Goal: Task Accomplishment & Management: Use online tool/utility

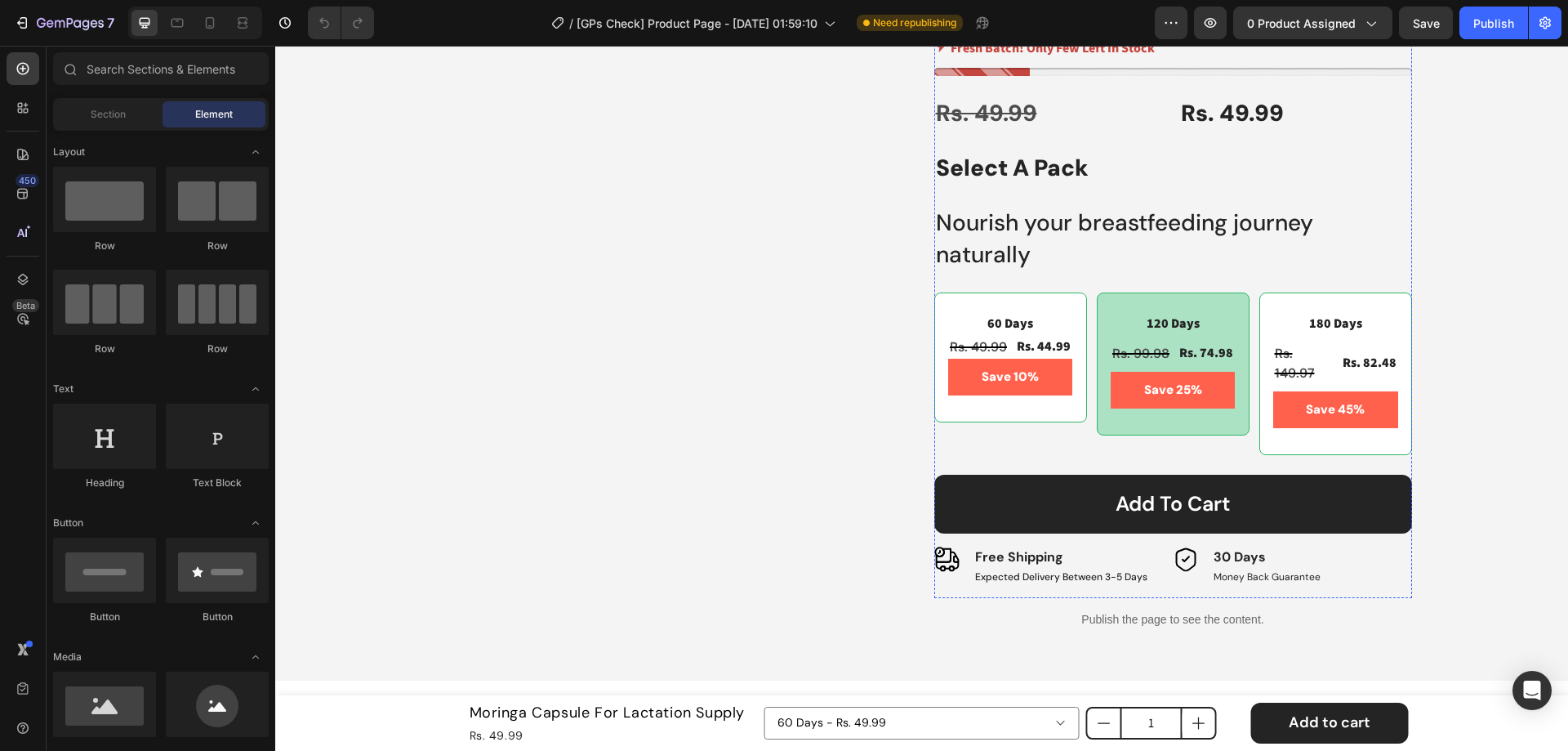
scroll to position [861, 0]
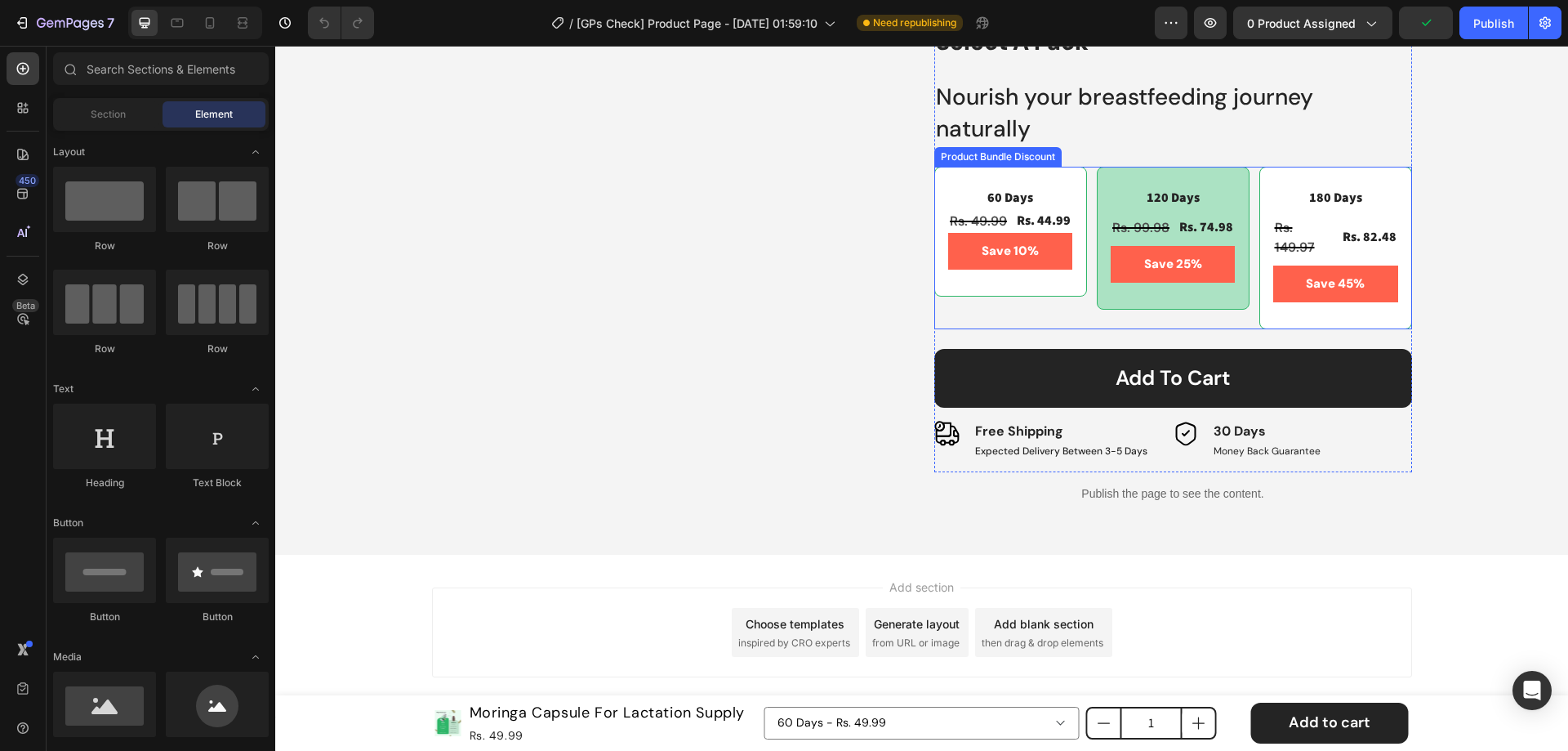
click at [1082, 179] on div "60 Days Text Block Rs. 49.99 Product Price Product Price Rs. 44.99 Product Pric…" at bounding box center [1173, 248] width 478 height 162
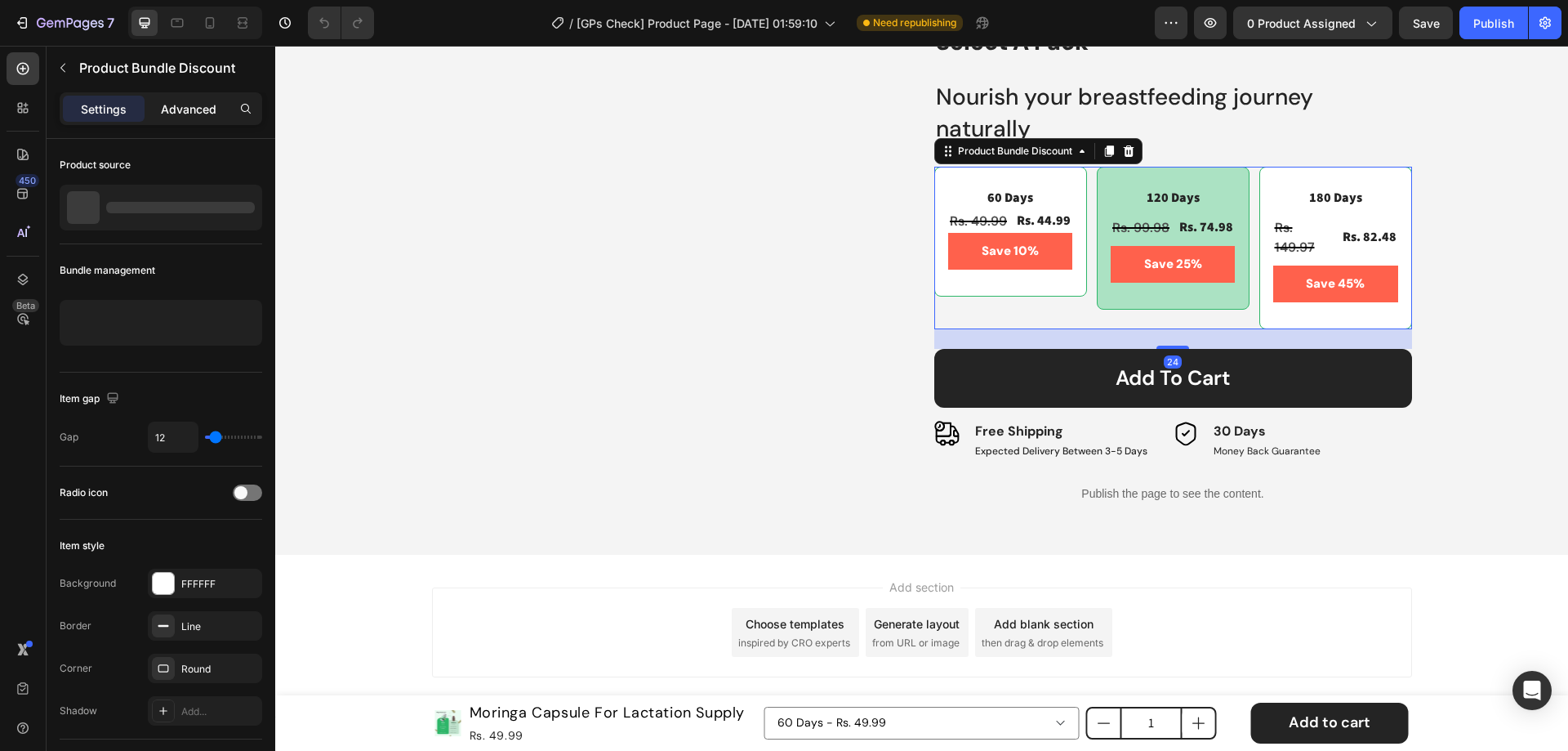
click at [194, 117] on p "Advanced" at bounding box center [189, 109] width 56 height 17
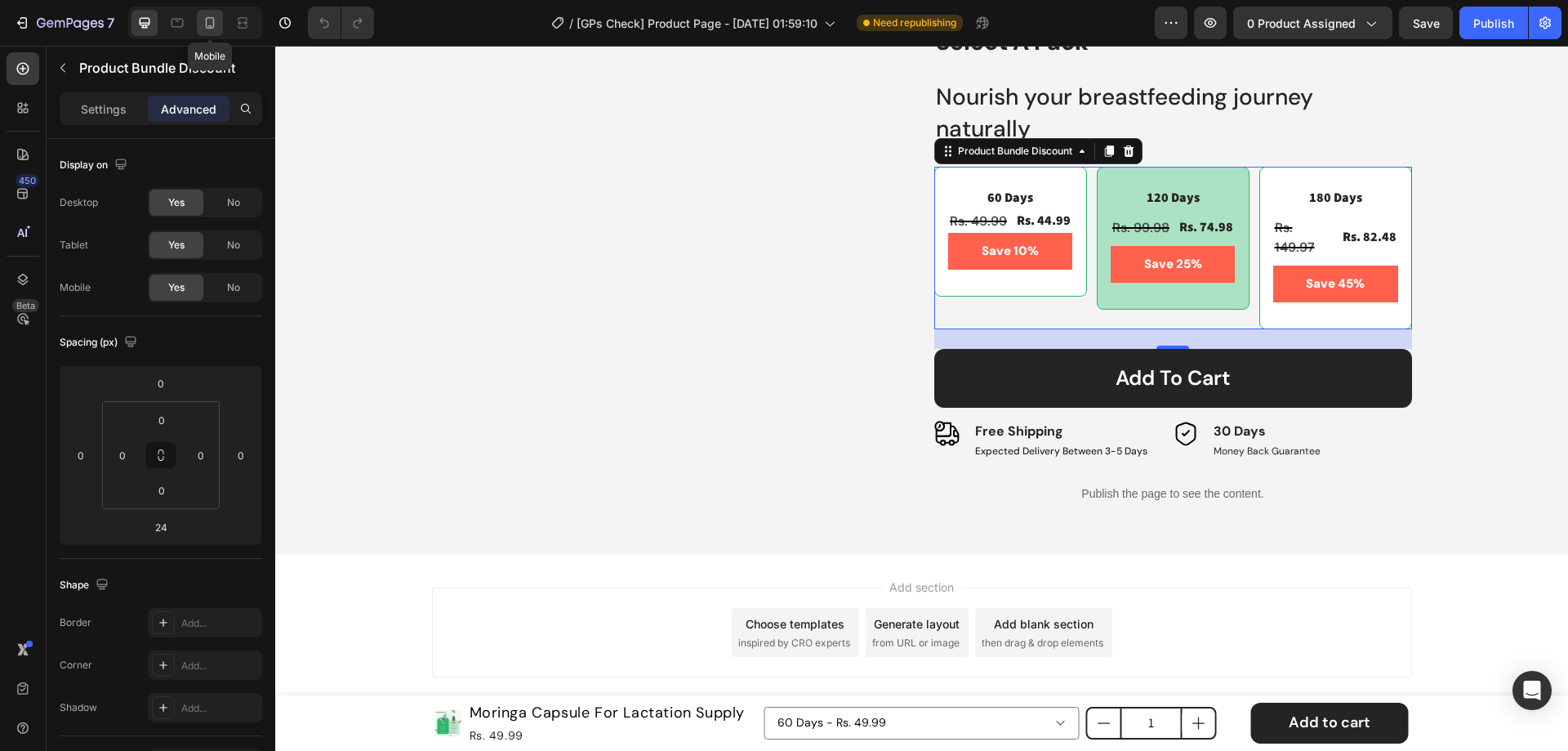
drag, startPoint x: 202, startPoint y: 24, endPoint x: 2, endPoint y: 56, distance: 202.5
click at [202, 24] on icon at bounding box center [209, 23] width 17 height 17
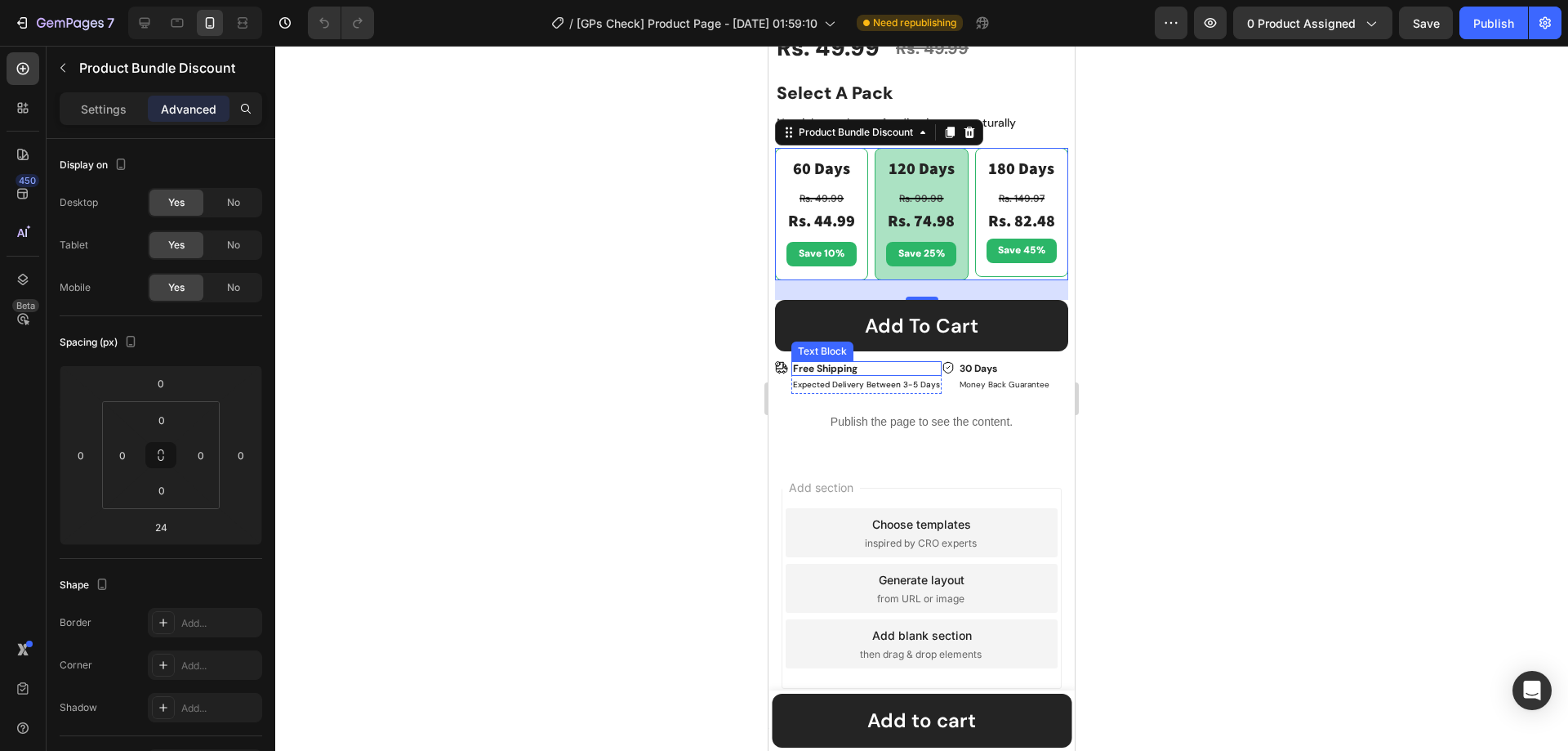
scroll to position [825, 0]
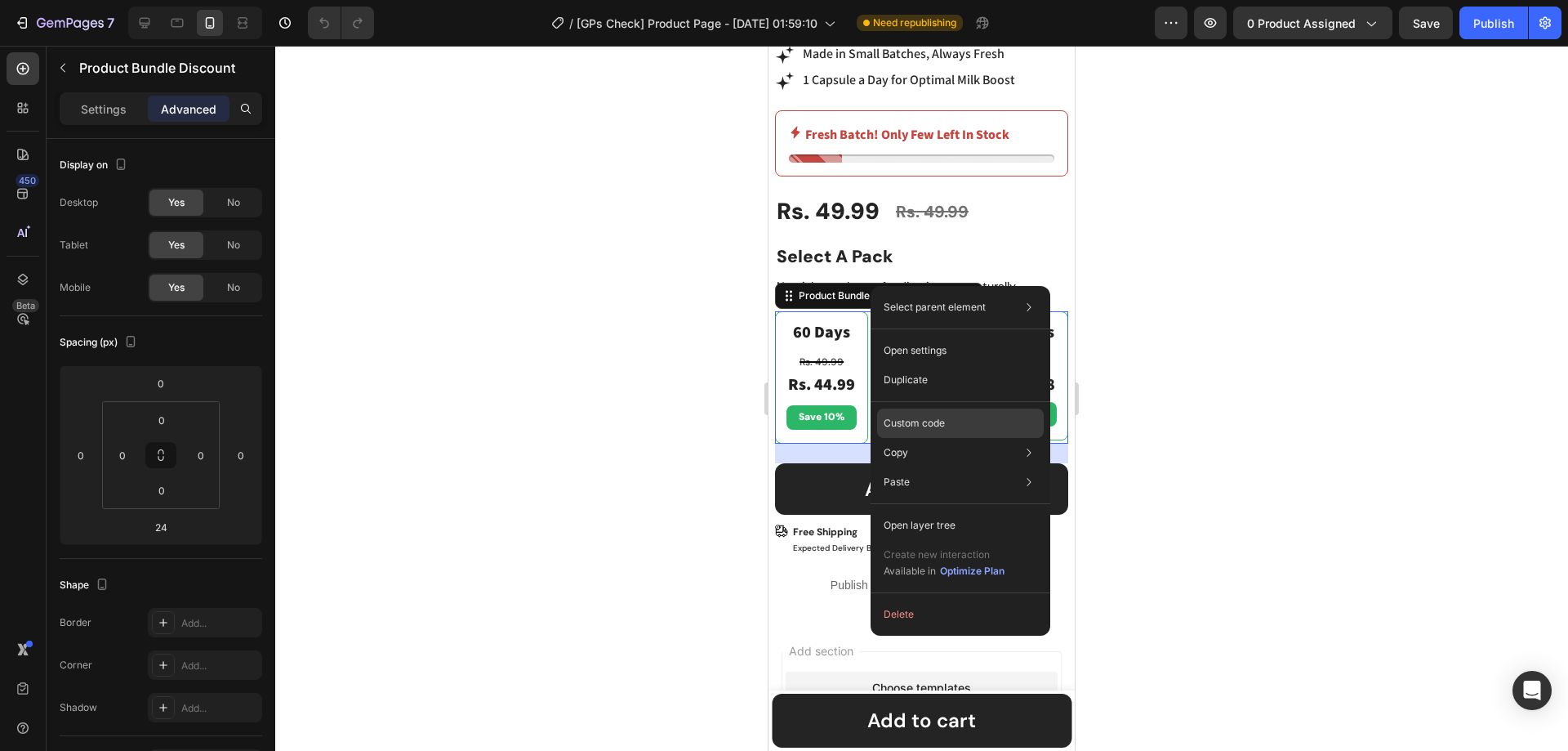
click at [901, 420] on p "Custom code" at bounding box center [914, 423] width 61 height 15
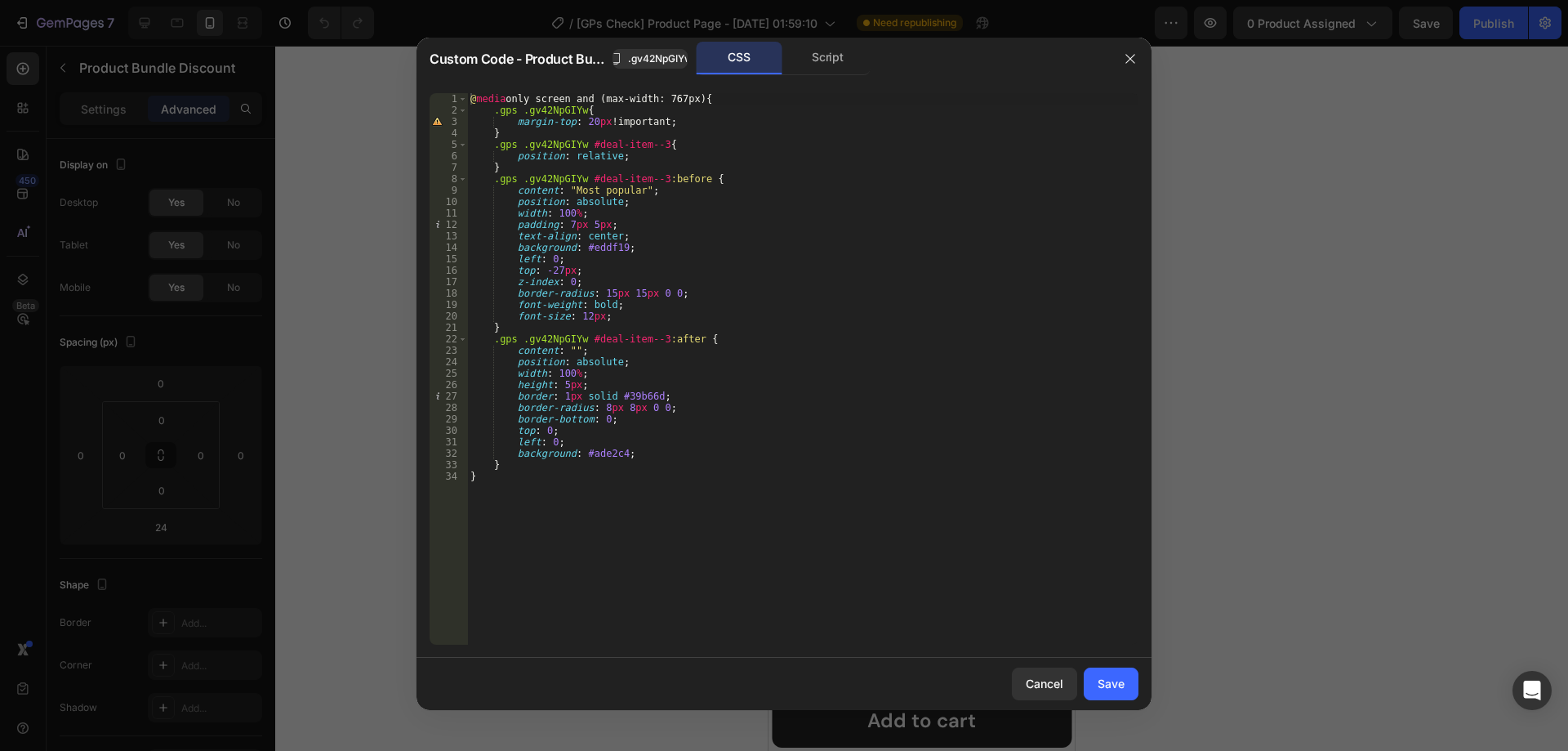
click at [1326, 386] on div at bounding box center [784, 375] width 1568 height 751
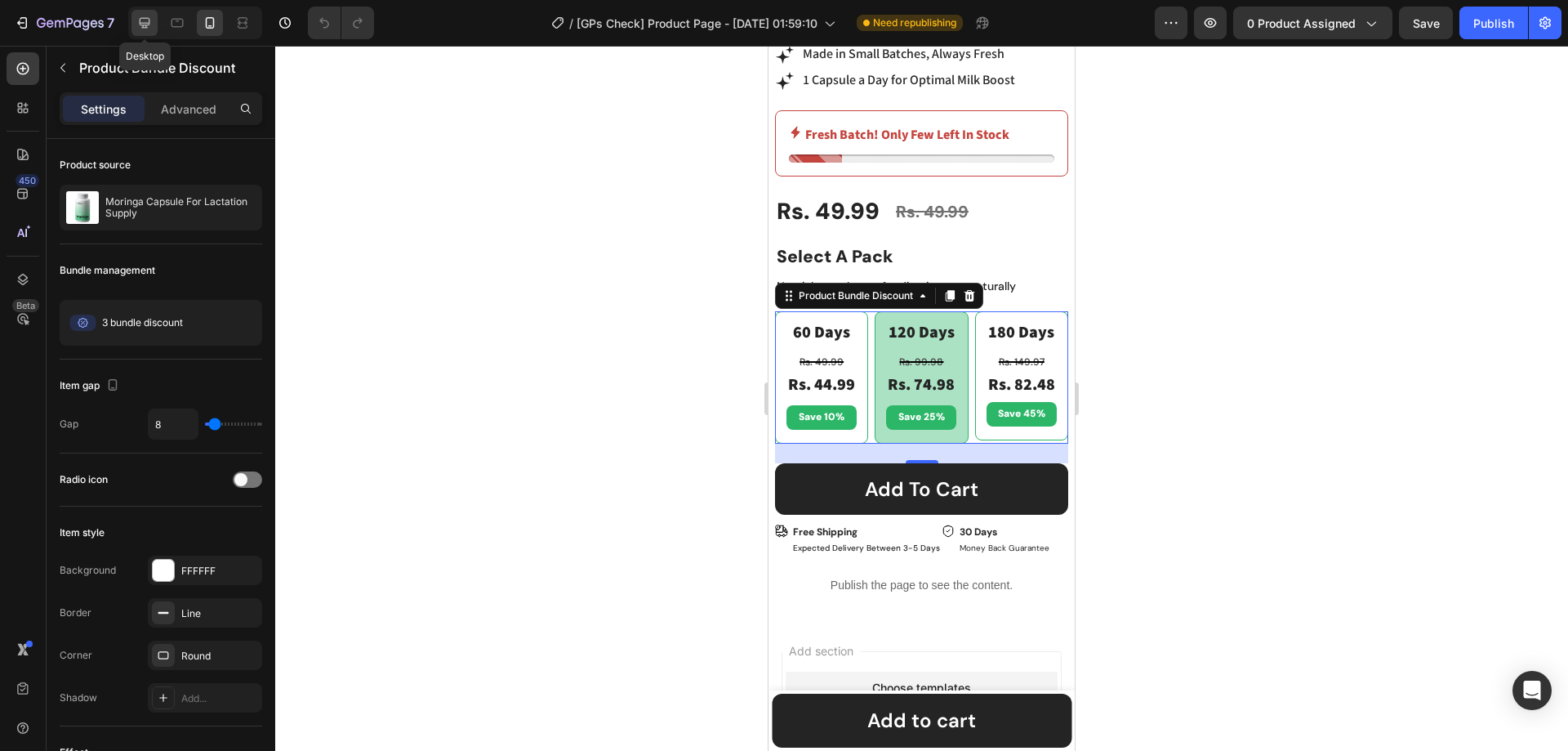
click at [141, 19] on icon at bounding box center [144, 23] width 17 height 17
type input "12"
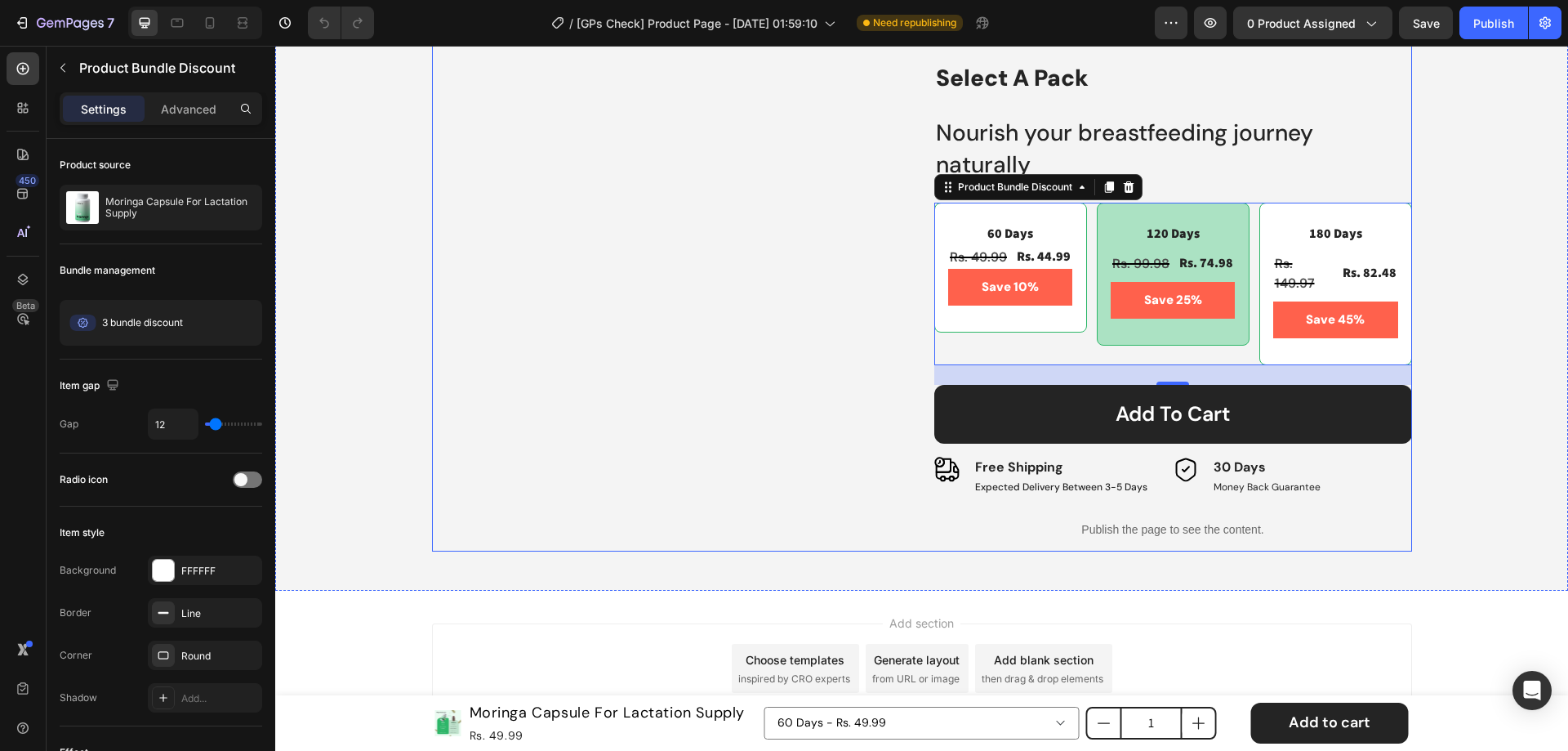
scroll to position [861, 0]
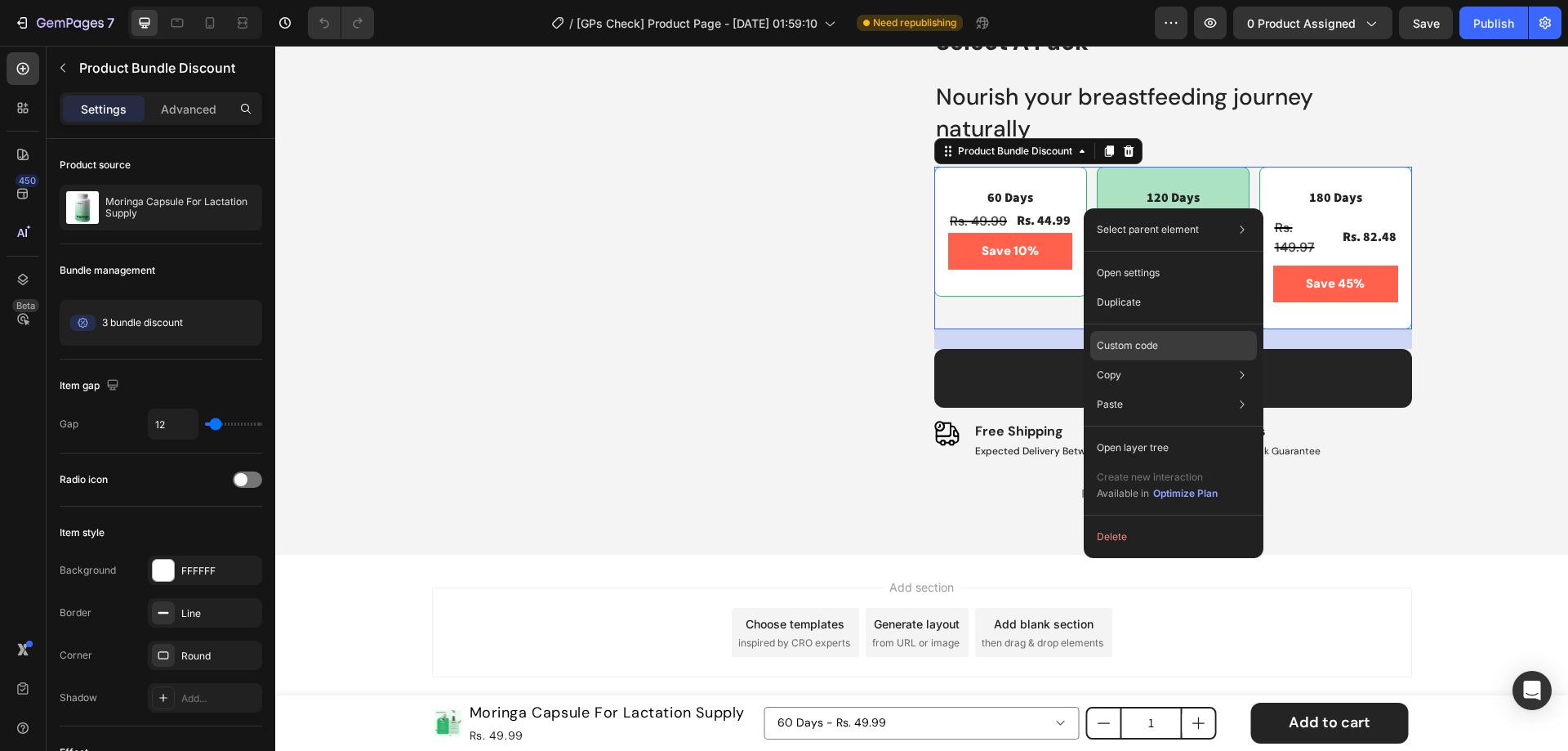
click at [1122, 345] on p "Custom code" at bounding box center [1128, 345] width 61 height 15
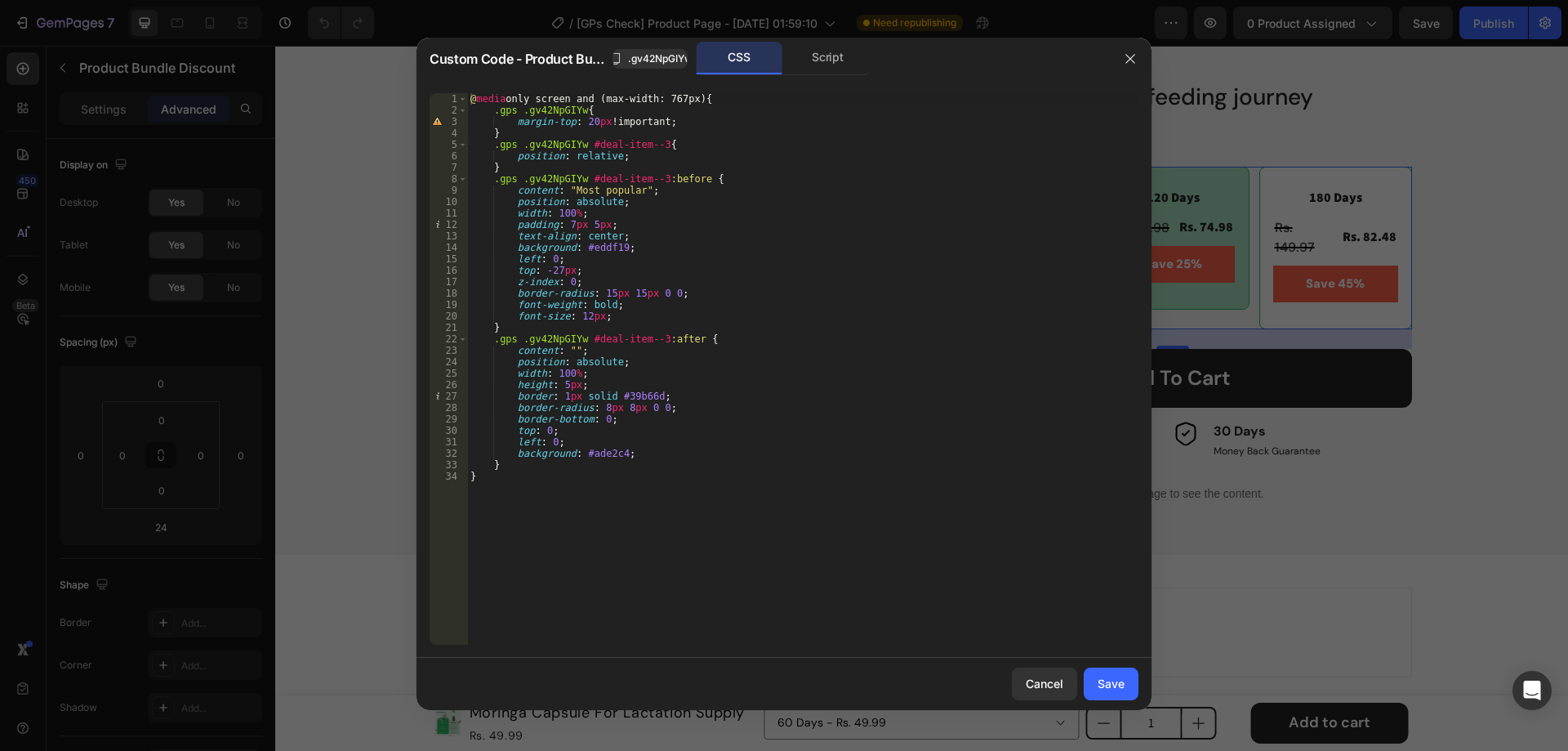
type textarea "}"
click at [482, 474] on div "@ media only screen and (max-width: 767px) { .gps .gv42NpGIYw { margin-top : 20…" at bounding box center [803, 380] width 672 height 574
drag, startPoint x: 714, startPoint y: 99, endPoint x: 454, endPoint y: 102, distance: 260.0
click at [454, 102] on div "1 2 3 4 5 6 7 8 9 10 11 12 13 14 15 16 17 18 19 20 21 22 23 24 25 26 27 28 29 3…" at bounding box center [784, 369] width 709 height 551
click at [776, 430] on div "@ media only screen and (max-width: 767px) { .gps .gv42NpGIYw { margin-top : 20…" at bounding box center [803, 380] width 672 height 574
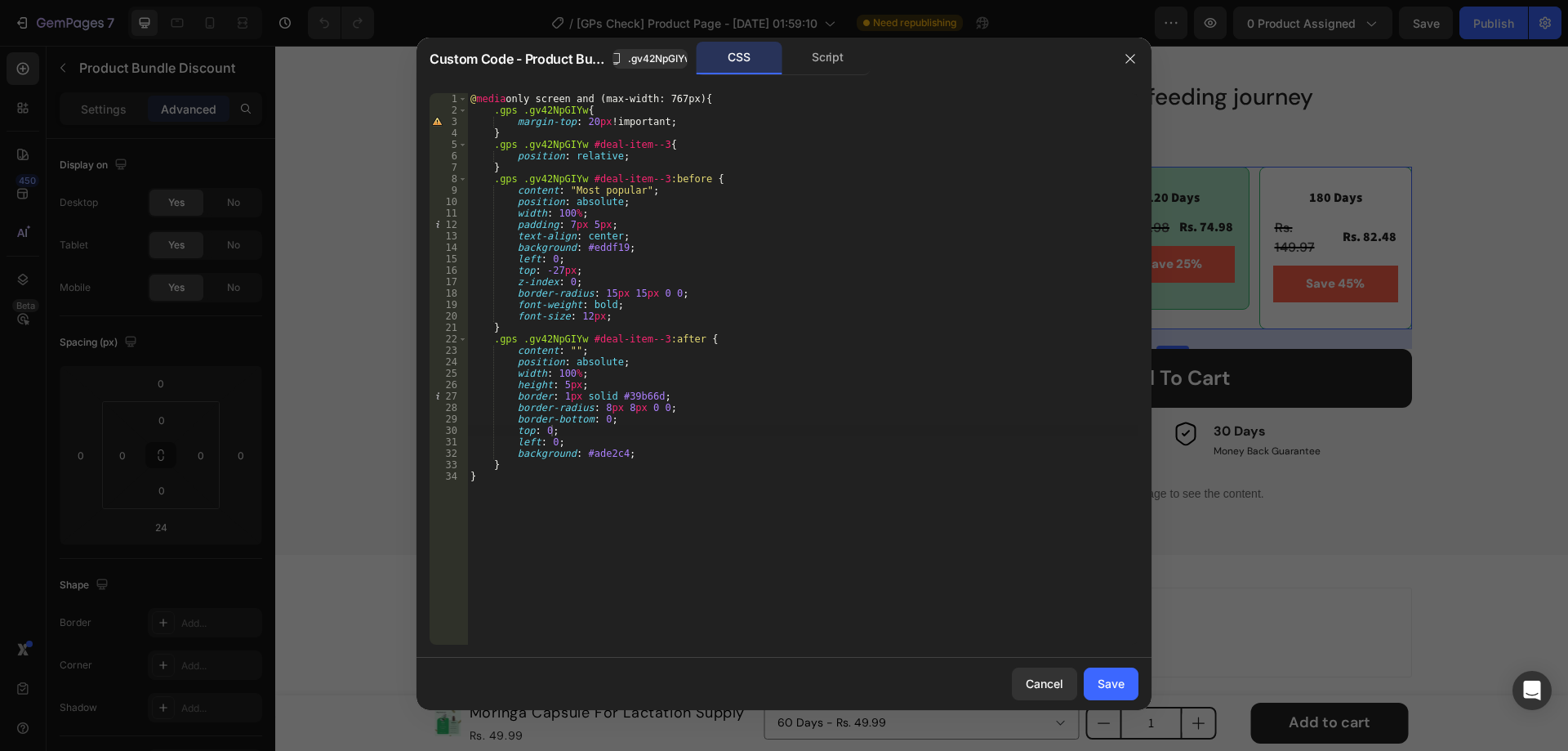
click at [508, 472] on div "@ media only screen and (max-width: 767px) { .gps .gv42NpGIYw { margin-top : 20…" at bounding box center [803, 380] width 672 height 574
type textarea "}"
click at [451, 97] on div "1" at bounding box center [449, 99] width 38 height 11
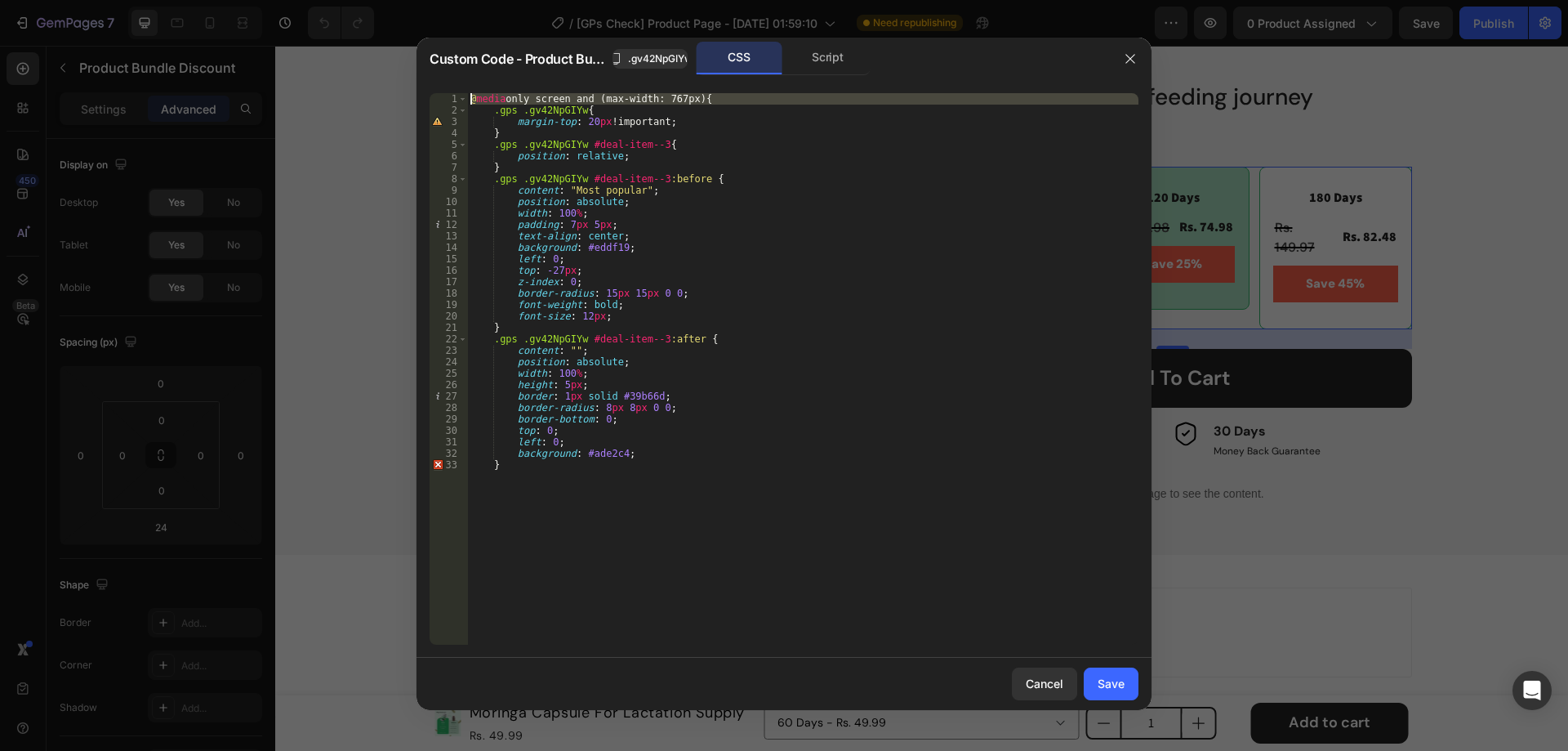
type textarea ".gps .gv42NpGIYw{"
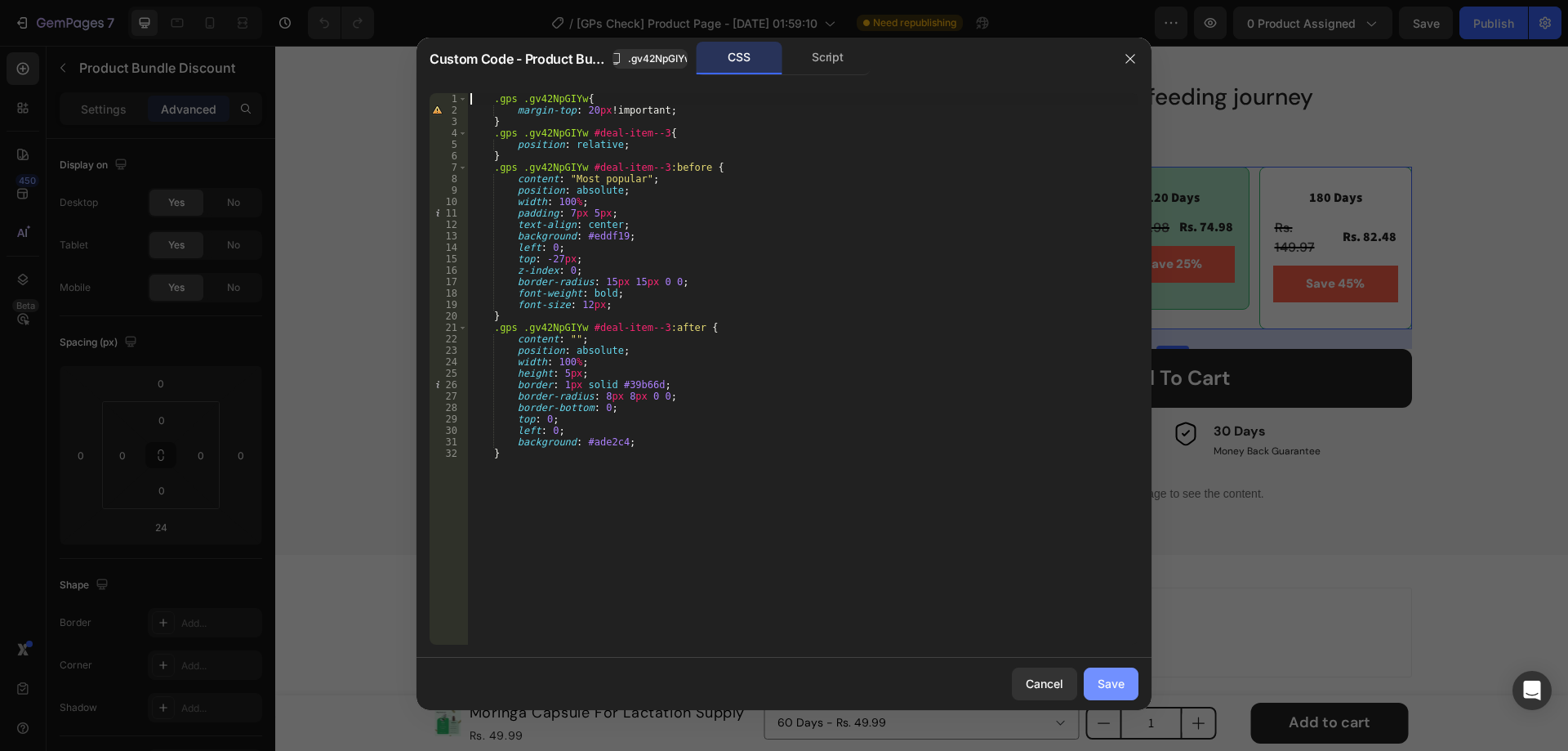
click at [1112, 693] on button "Save" at bounding box center [1111, 683] width 55 height 32
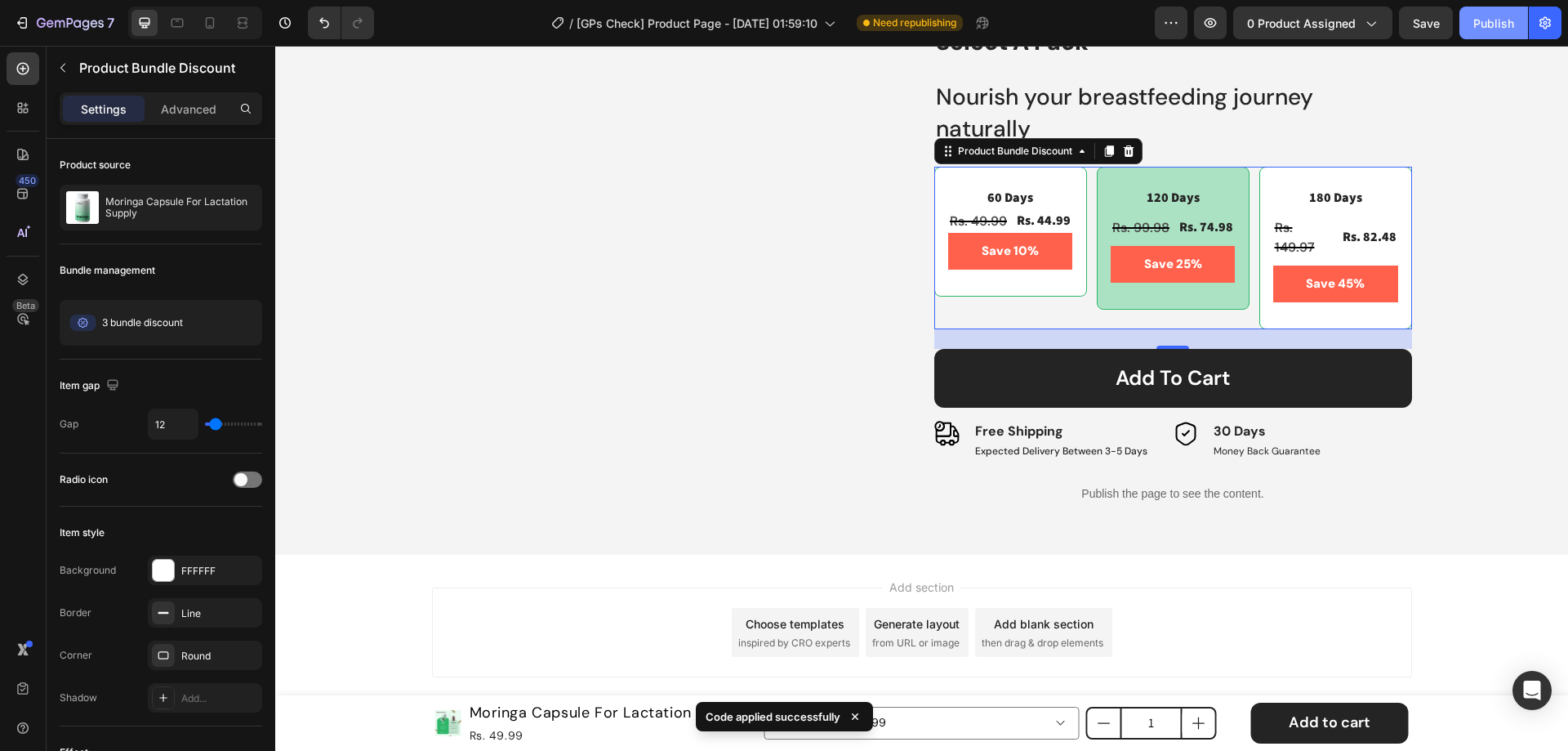
click at [1479, 20] on div "Publish" at bounding box center [1494, 24] width 41 height 17
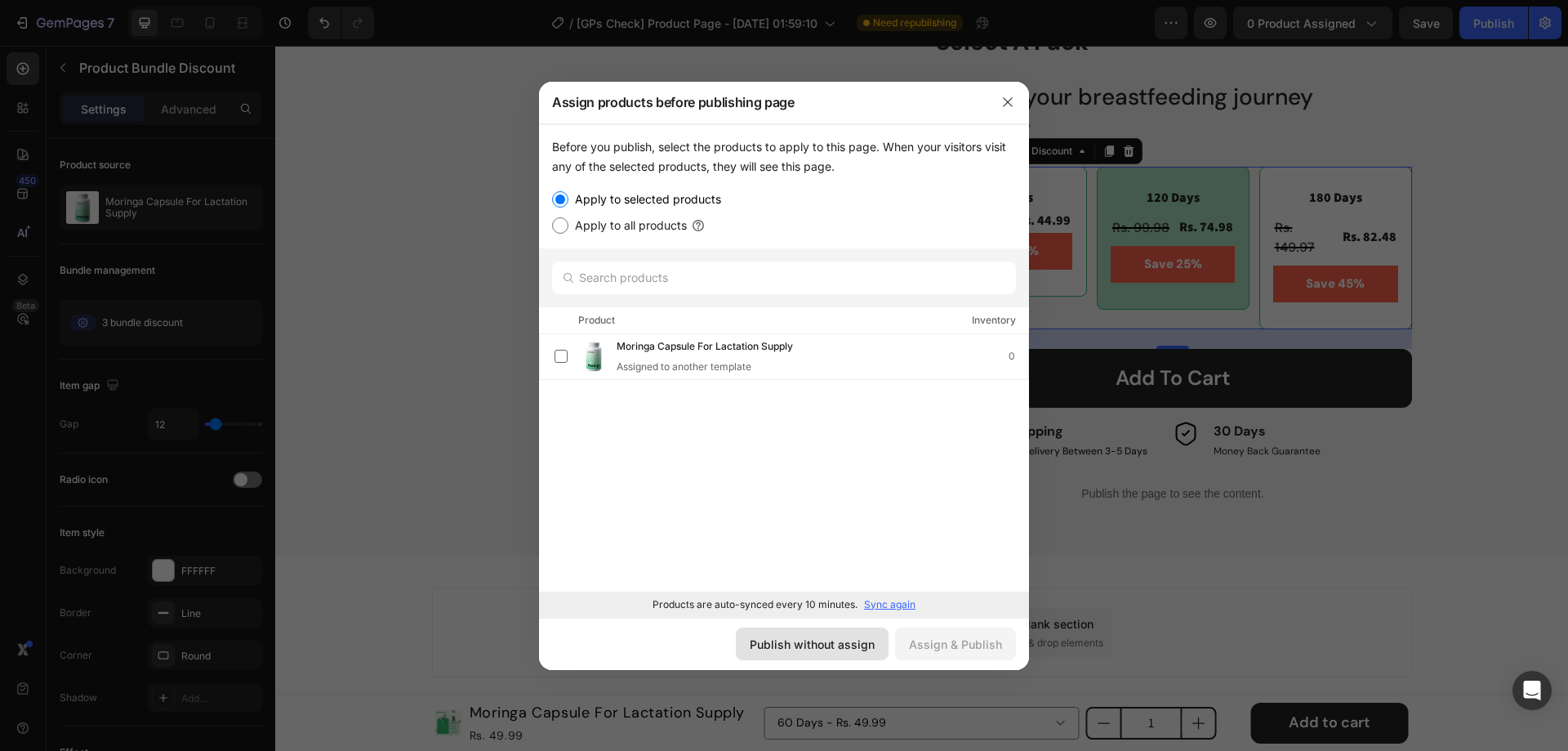
click at [817, 646] on div "Publish without assign" at bounding box center [812, 645] width 125 height 17
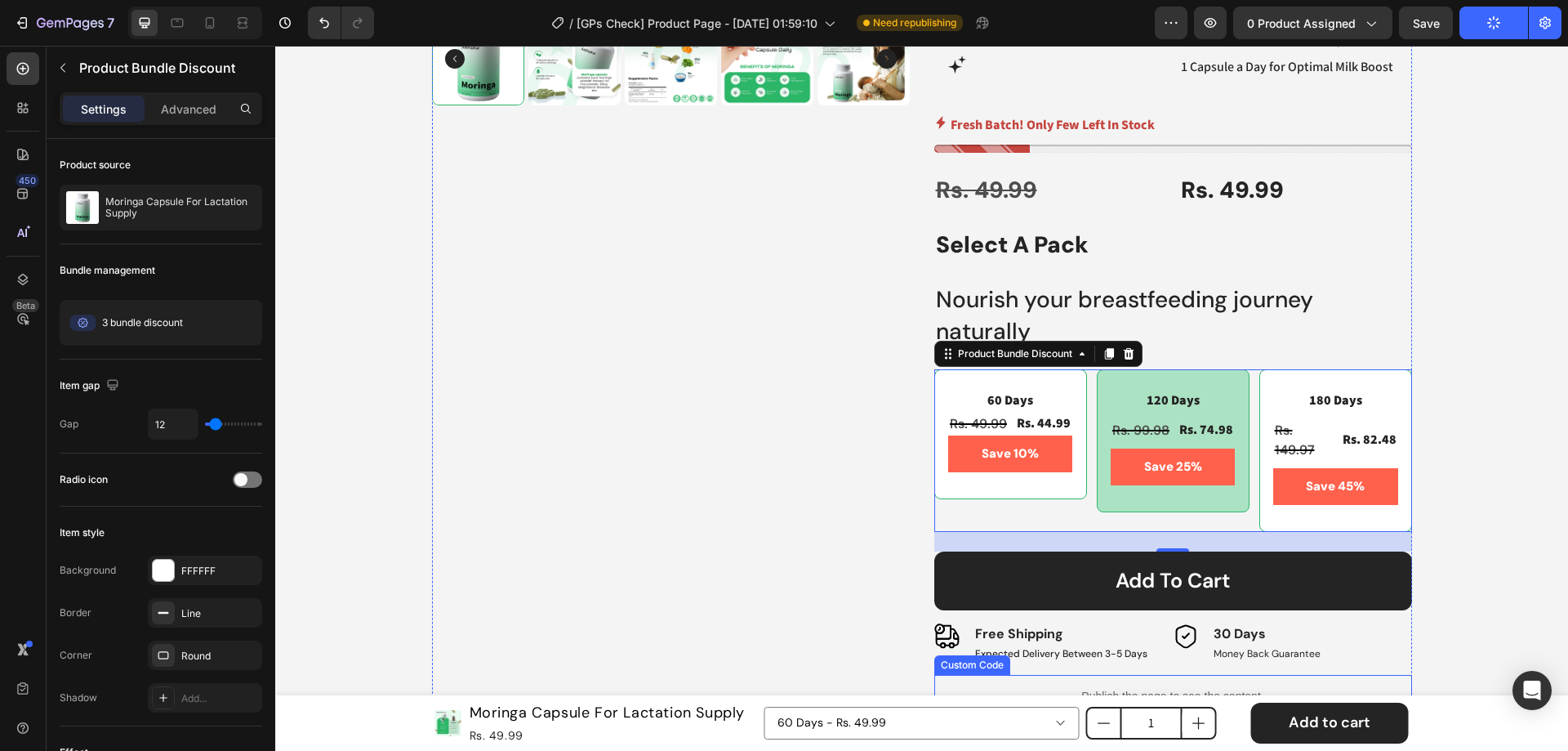
scroll to position [616, 0]
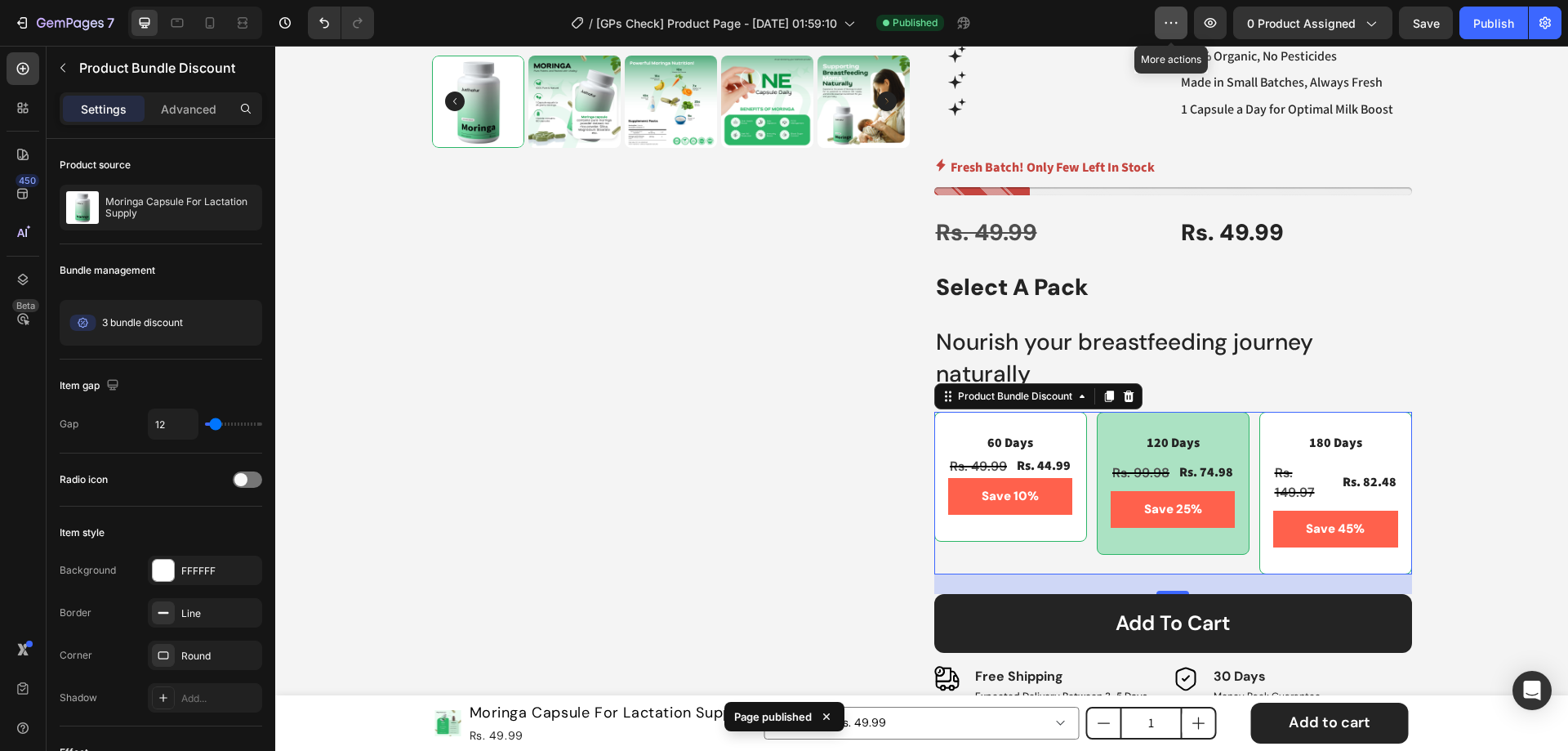
click at [1174, 19] on icon "button" at bounding box center [1171, 23] width 17 height 17
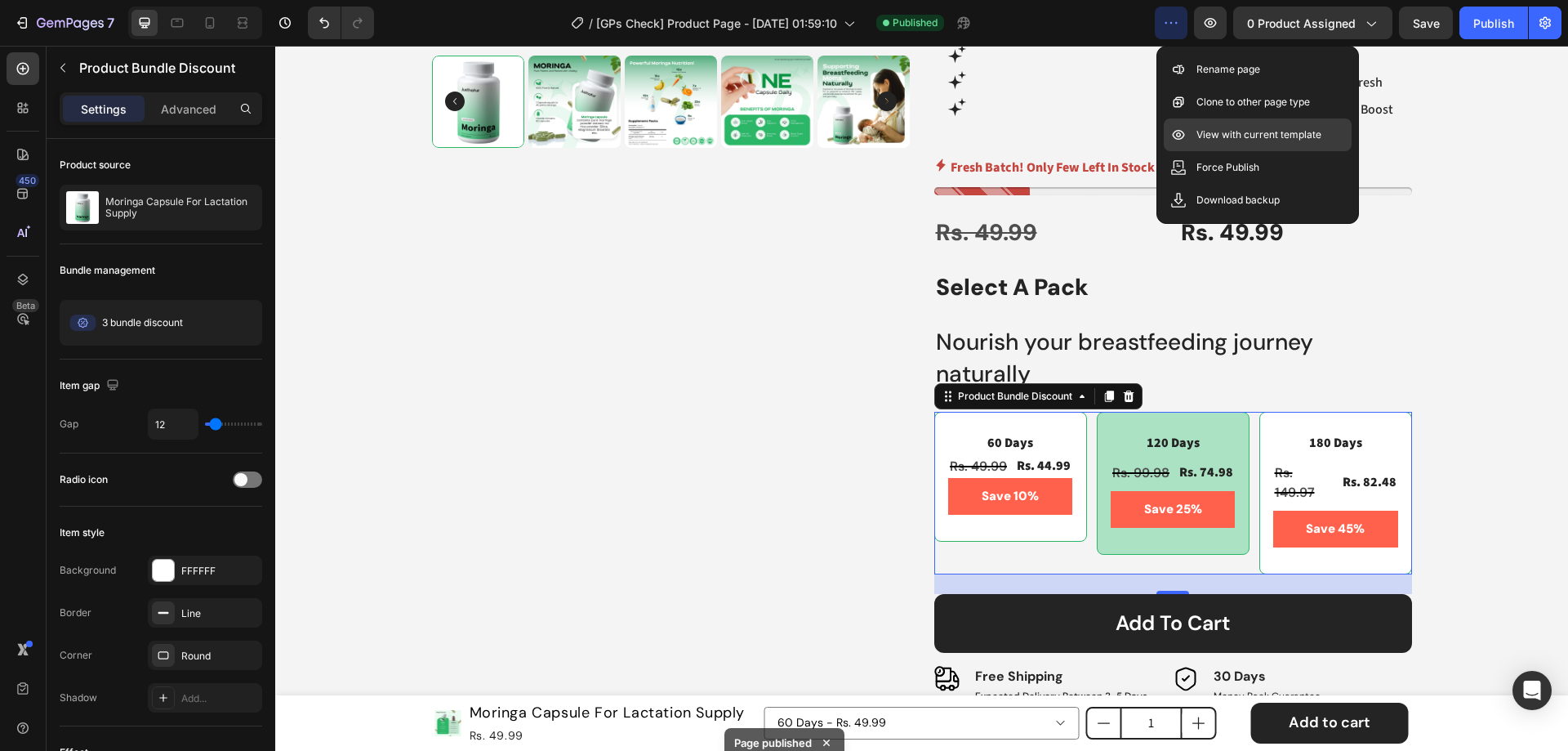
click at [1230, 128] on p "View with current template" at bounding box center [1258, 134] width 125 height 17
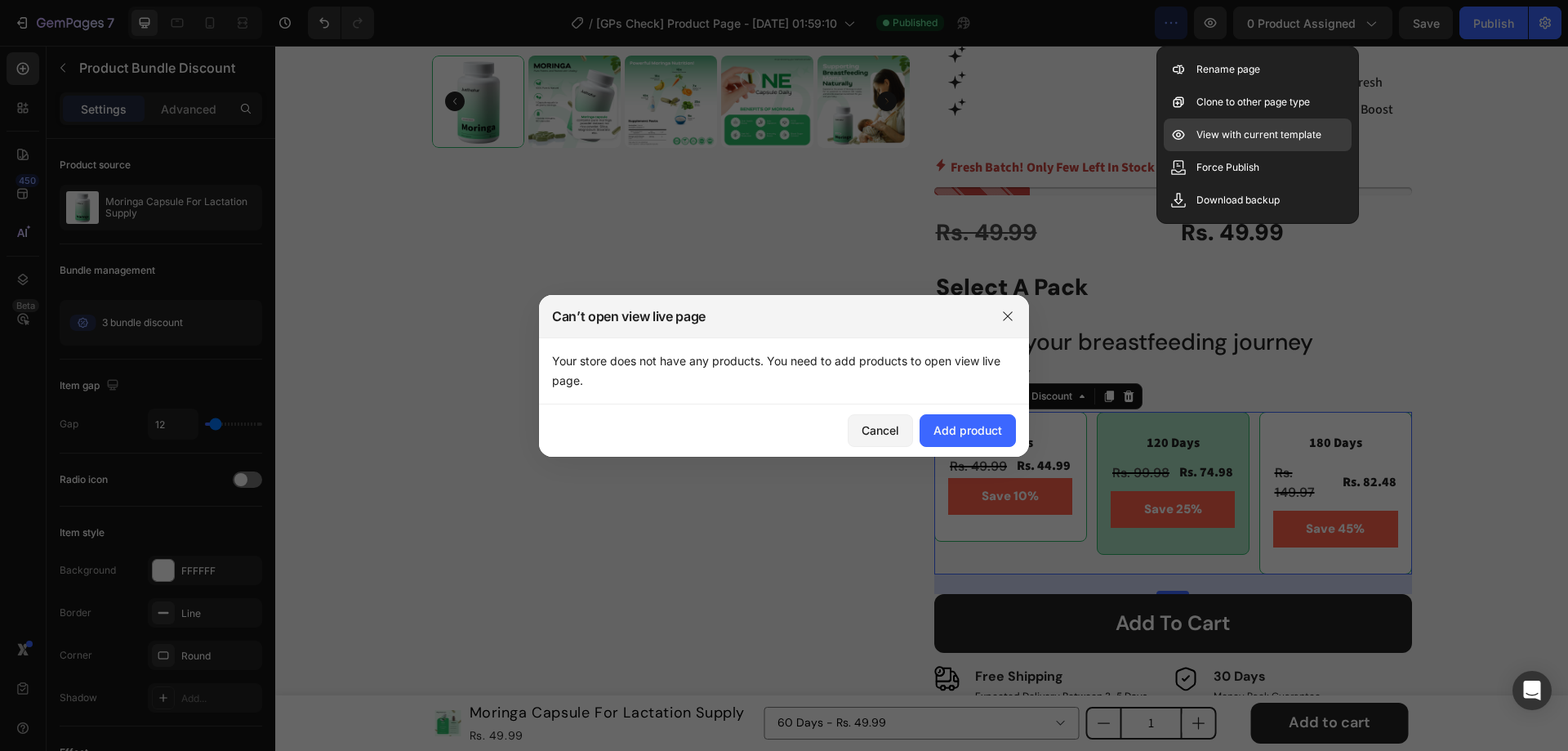
click at [1210, 131] on p "View with current template" at bounding box center [1258, 134] width 125 height 17
click at [993, 170] on div at bounding box center [784, 375] width 1568 height 751
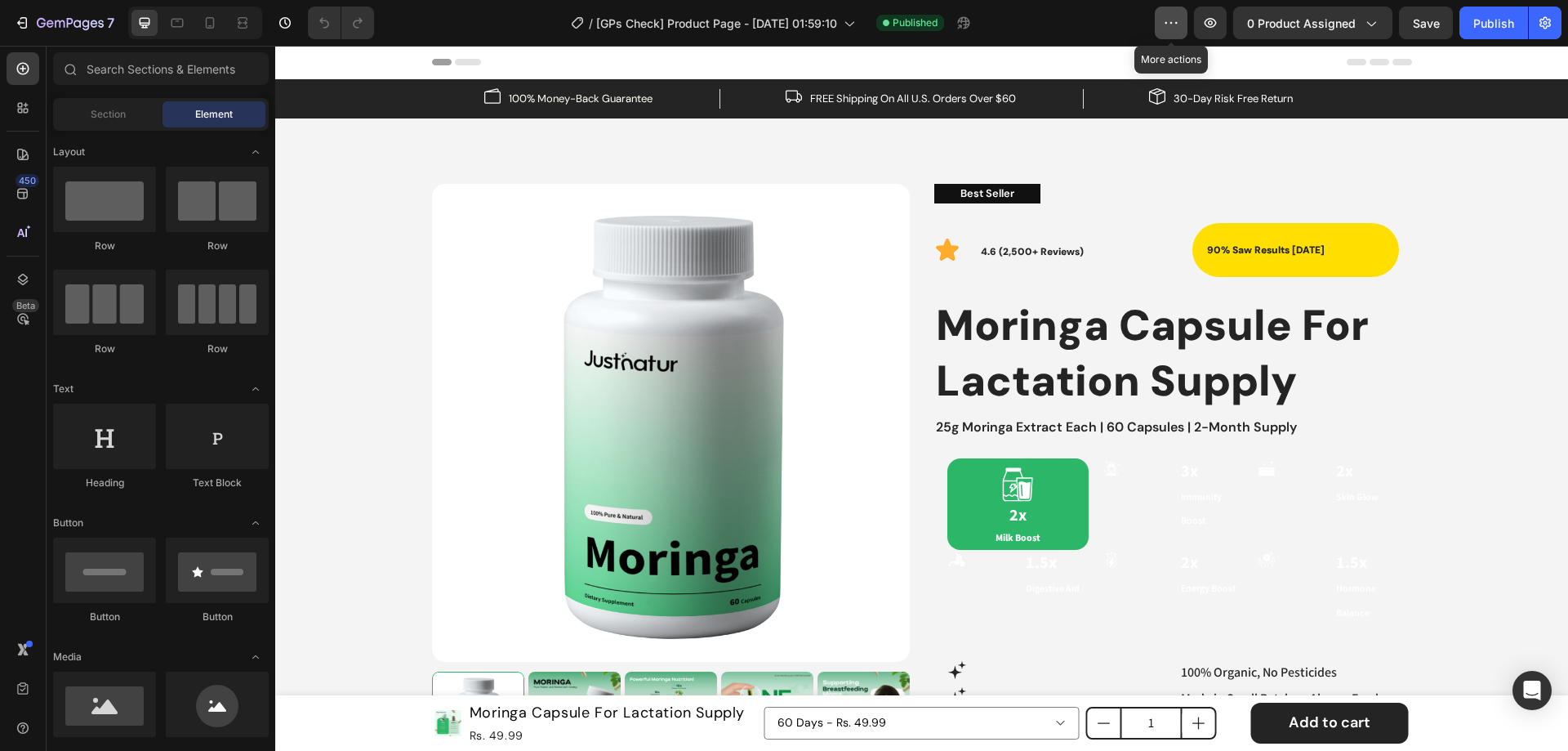
click at [1166, 22] on icon "button" at bounding box center [1171, 23] width 17 height 17
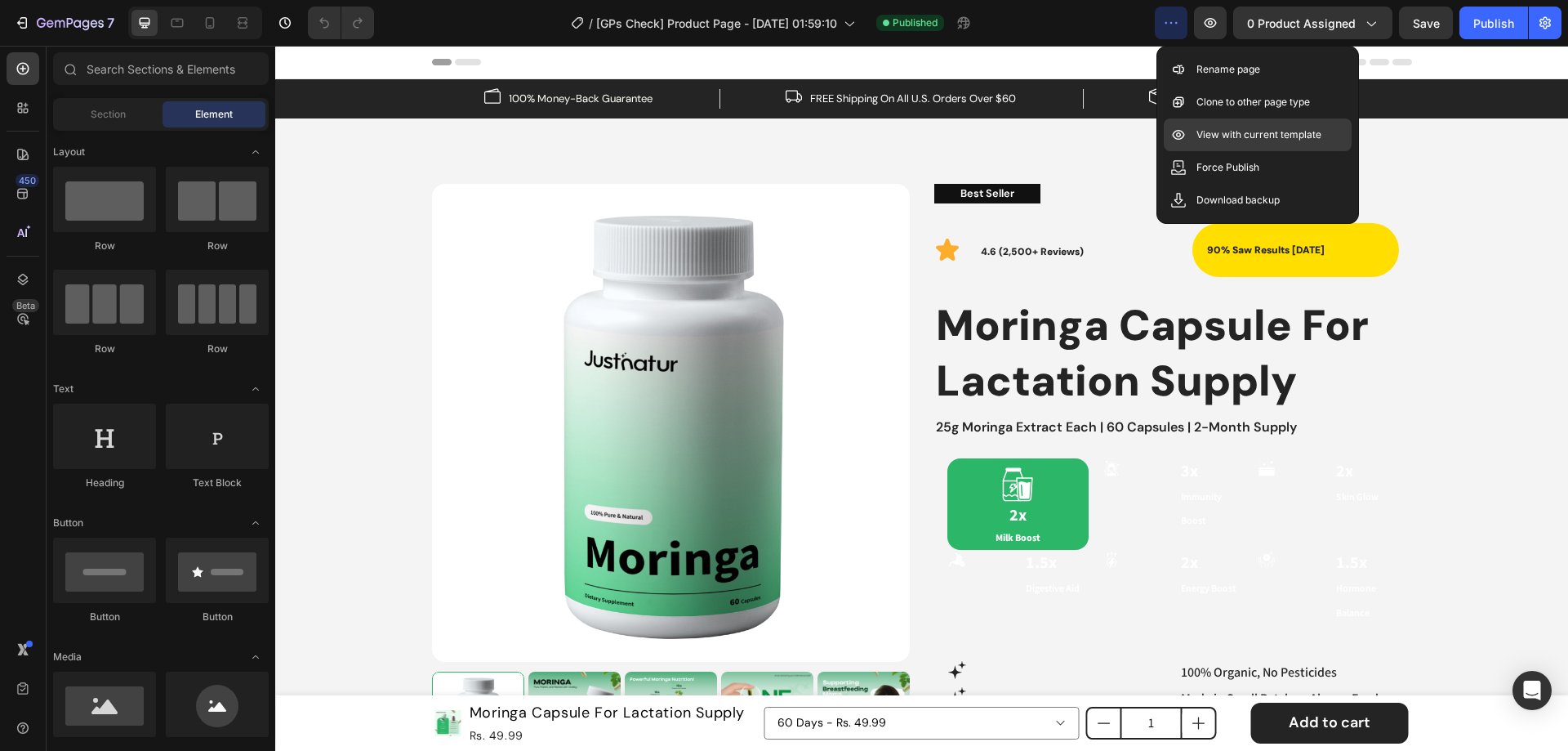
click at [1231, 135] on p "View with current template" at bounding box center [1258, 134] width 125 height 17
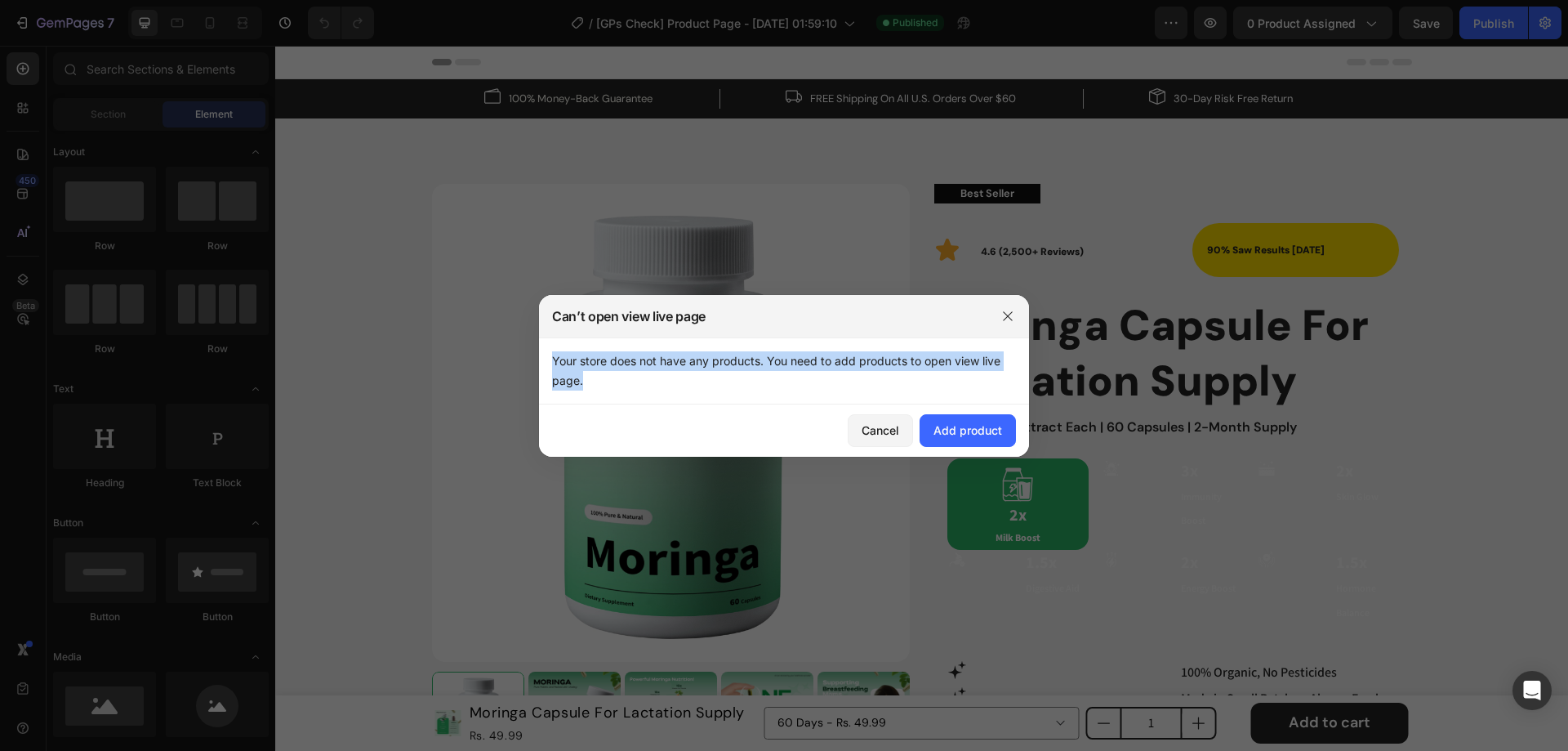
drag, startPoint x: 614, startPoint y: 389, endPoint x: 550, endPoint y: 365, distance: 68.4
click at [550, 365] on div "Your store does not have any products. You need to add products to open view li…" at bounding box center [784, 371] width 490 height 67
click at [1435, 376] on div at bounding box center [784, 375] width 1568 height 751
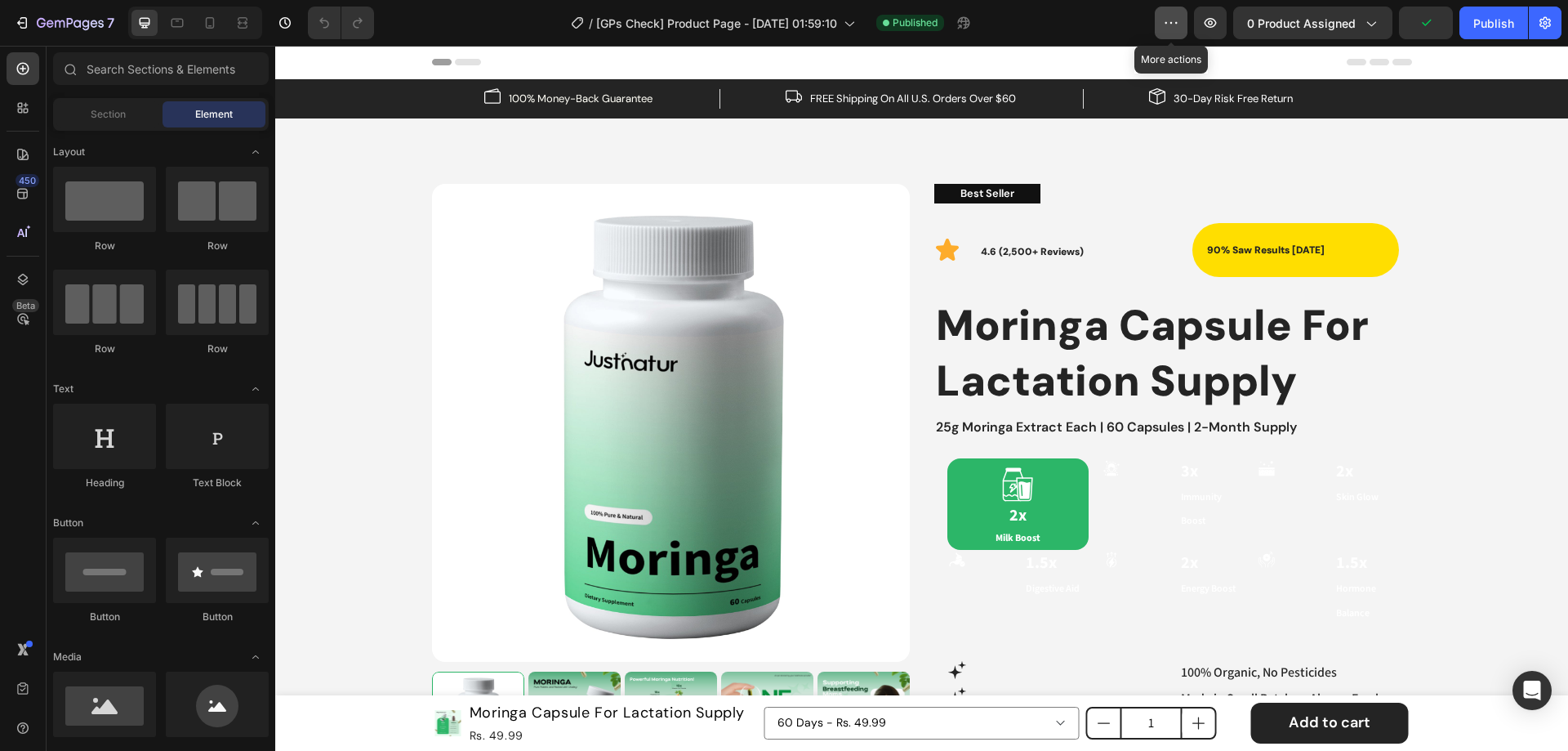
click at [1173, 25] on icon "button" at bounding box center [1171, 23] width 17 height 17
click at [1204, 24] on icon "button" at bounding box center [1210, 23] width 17 height 17
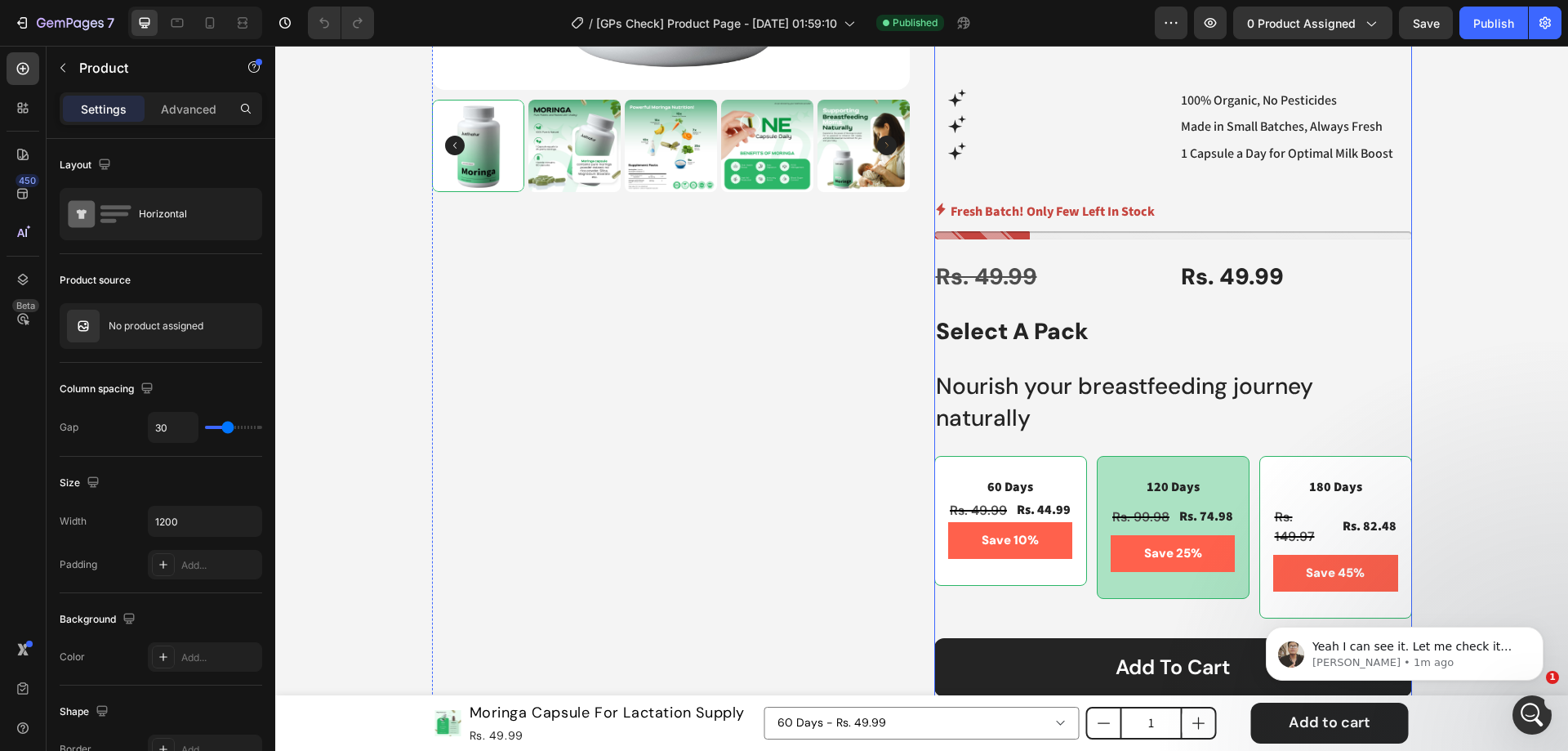
scroll to position [653, 0]
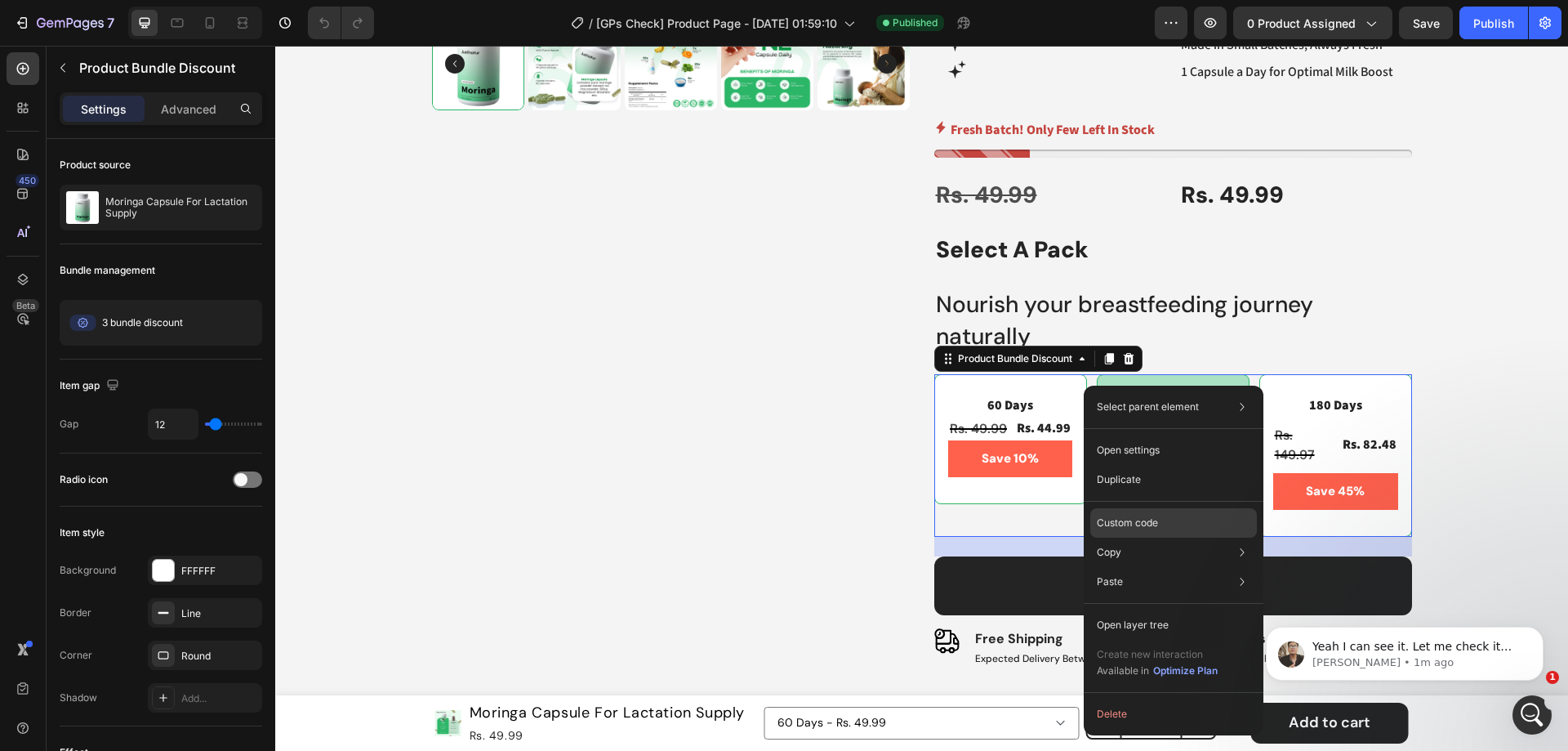
click at [1135, 522] on p "Custom code" at bounding box center [1128, 522] width 61 height 15
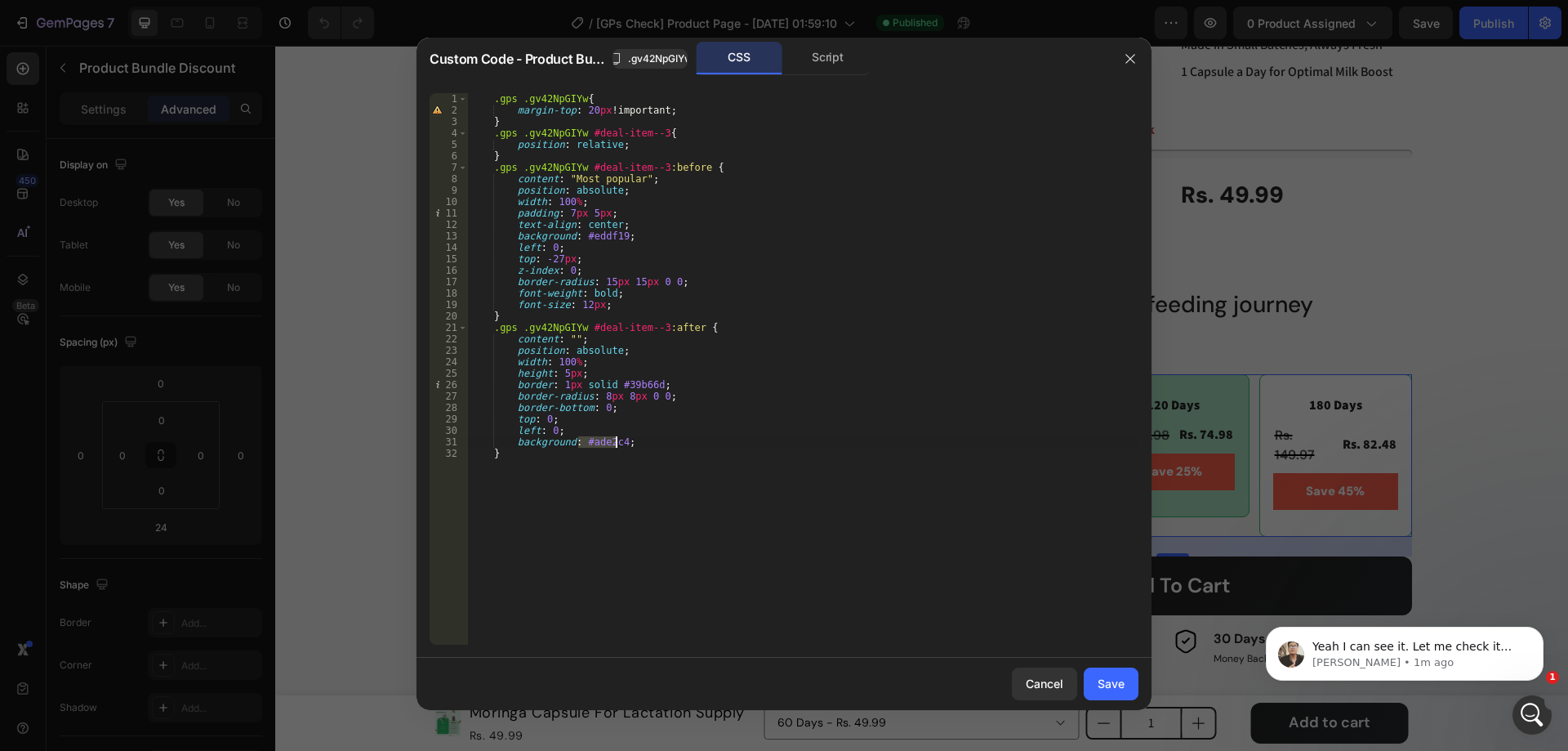
drag, startPoint x: 578, startPoint y: 442, endPoint x: 614, endPoint y: 442, distance: 36.0
click at [614, 442] on div ".gps .gv42NpGIYw { margin-top : 20 px !important ; } .gps .gv42NpGIYw #deal-ite…" at bounding box center [803, 380] width 672 height 574
click at [1537, 628] on icon "Dismiss notification" at bounding box center [1539, 631] width 9 height 9
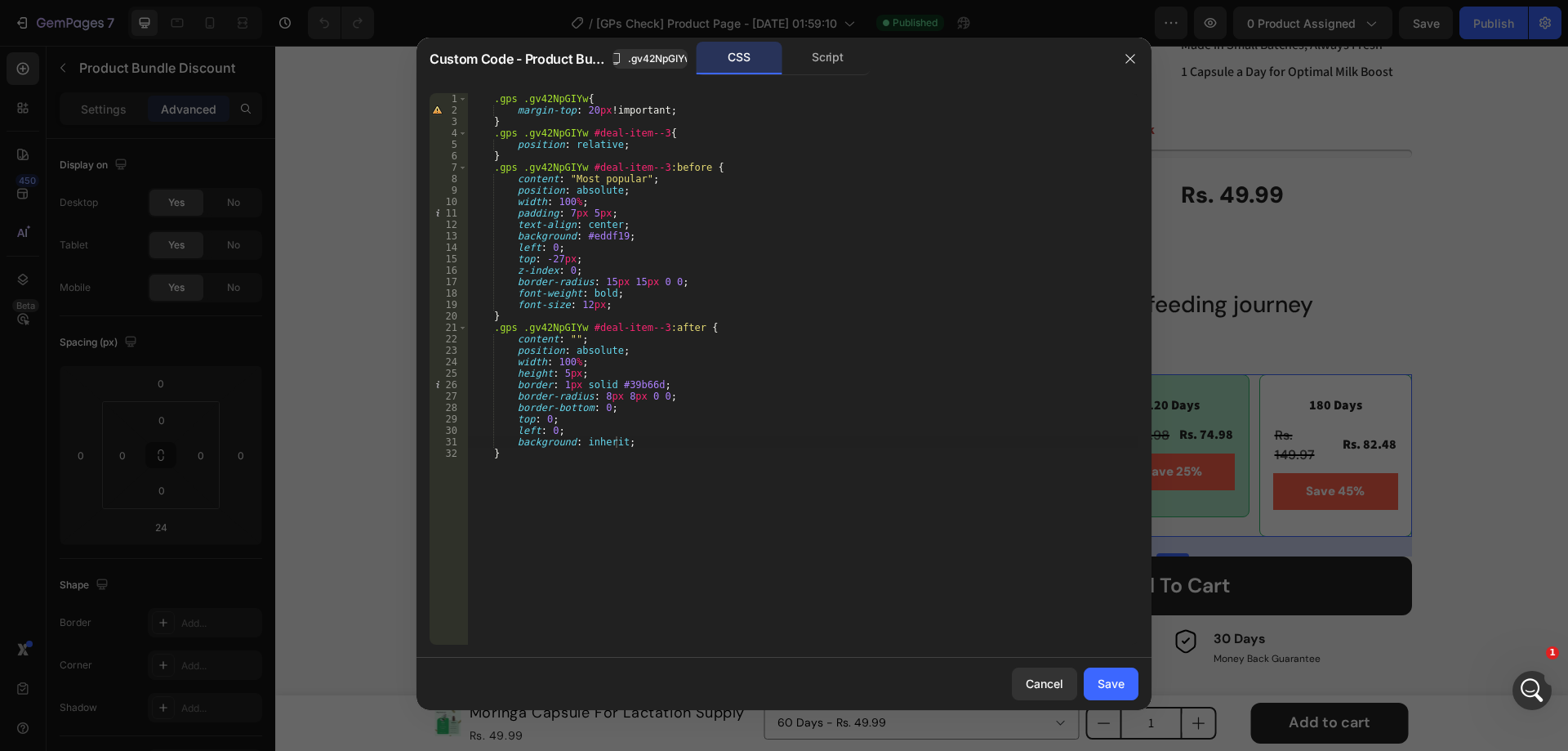
type textarea "height: 5px;"
click at [850, 371] on div ".gps .gv42NpGIYw { margin-top : 20 px !important ; } .gps .gv42NpGIYw #deal-ite…" at bounding box center [803, 380] width 672 height 574
click at [1117, 687] on div "Save" at bounding box center [1111, 684] width 27 height 17
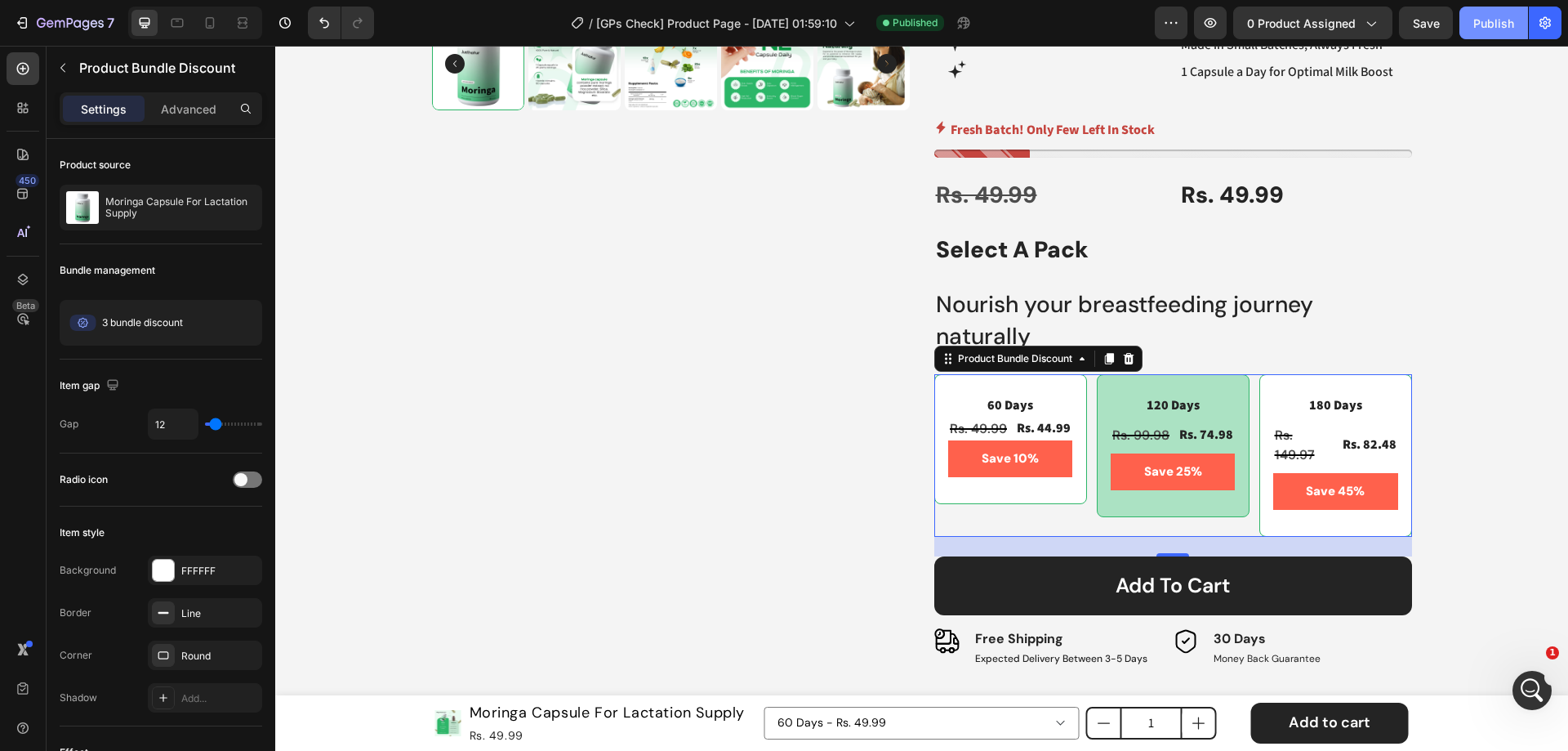
click at [1488, 22] on div "Publish" at bounding box center [1494, 24] width 41 height 17
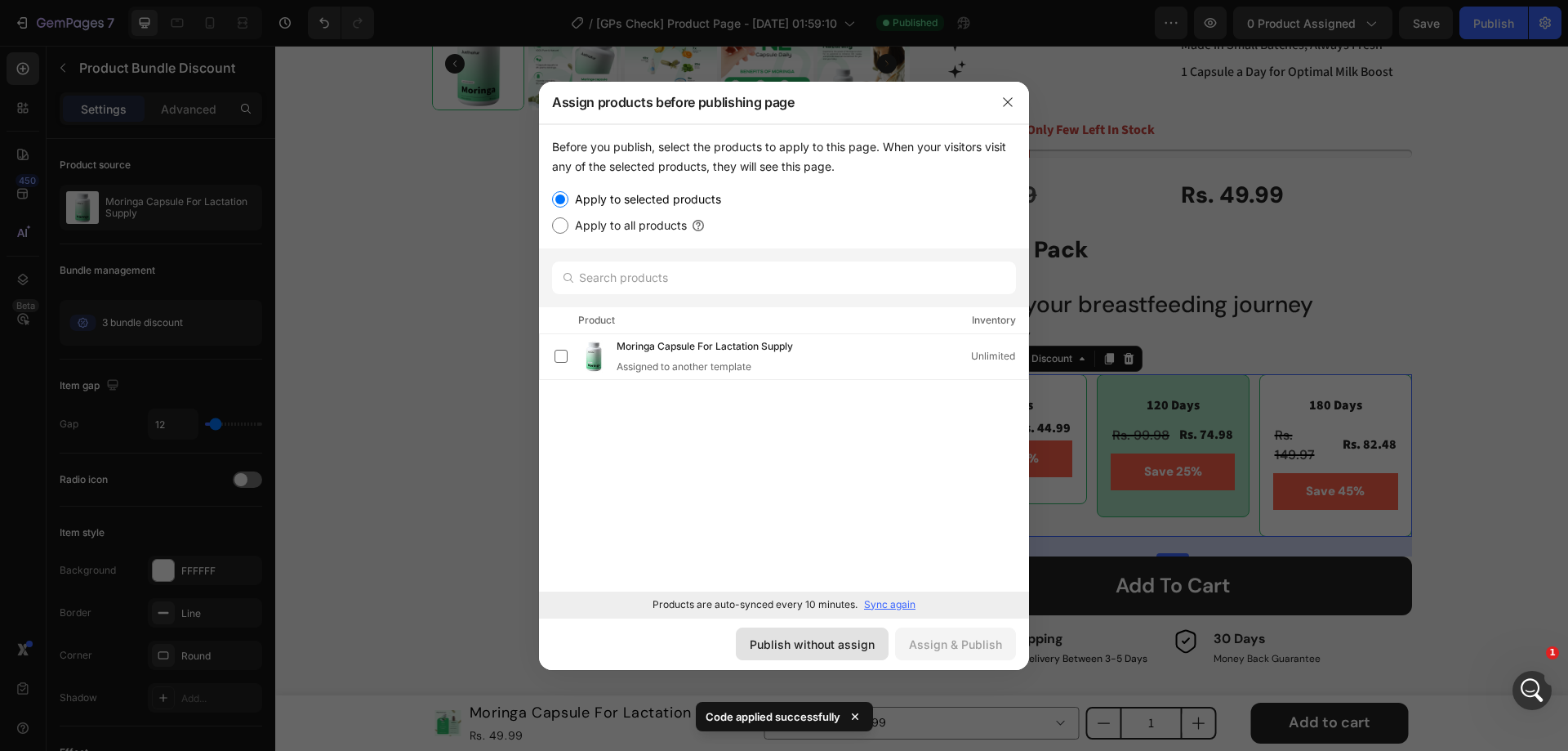
drag, startPoint x: 826, startPoint y: 646, endPoint x: 564, endPoint y: 543, distance: 281.5
click at [826, 646] on div "Publish without assign" at bounding box center [812, 645] width 125 height 17
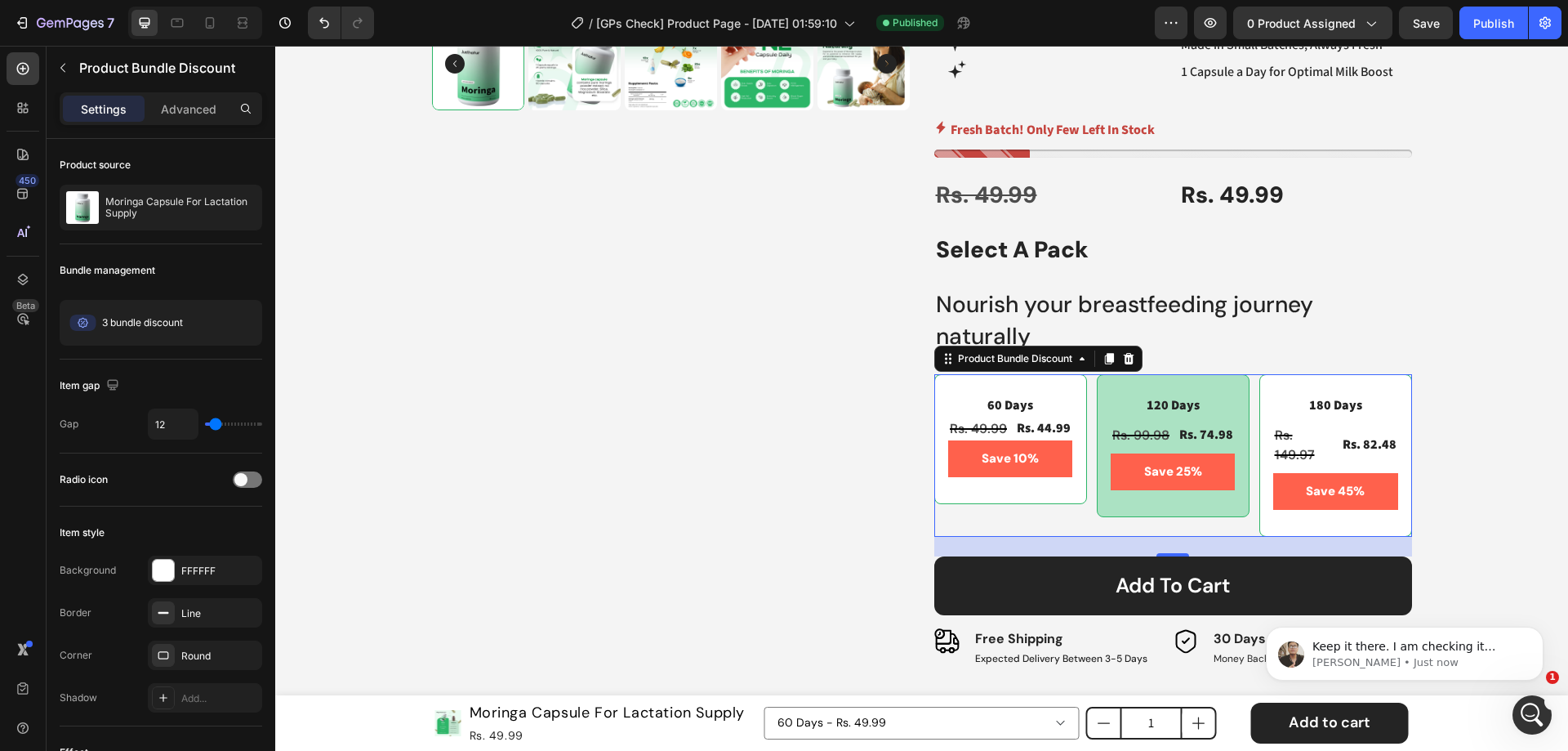
scroll to position [0, 0]
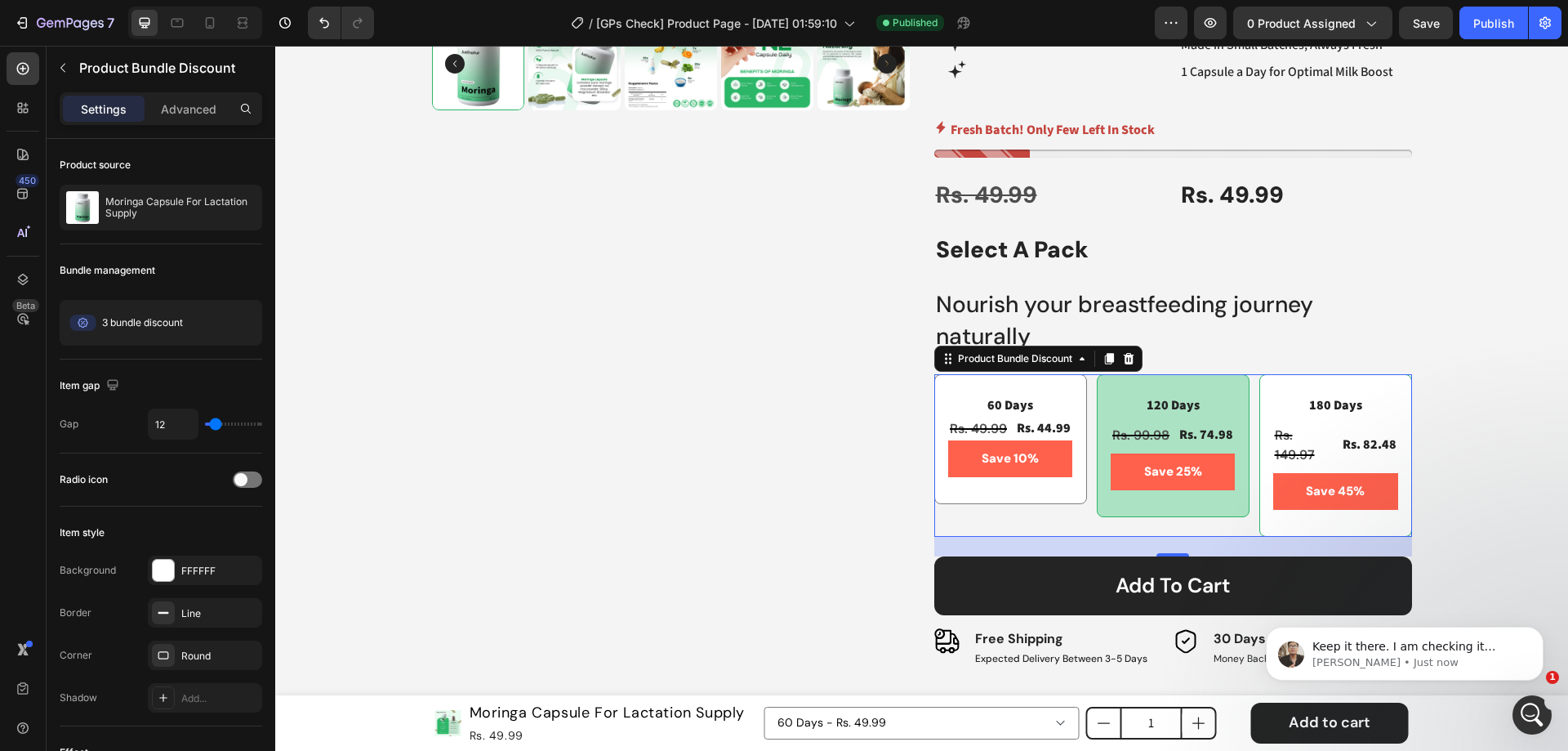
click at [1050, 393] on div "60 Days Text Block Rs. 49.99 Product Price Product Price Rs. 44.99 Product Pric…" at bounding box center [1010, 439] width 153 height 130
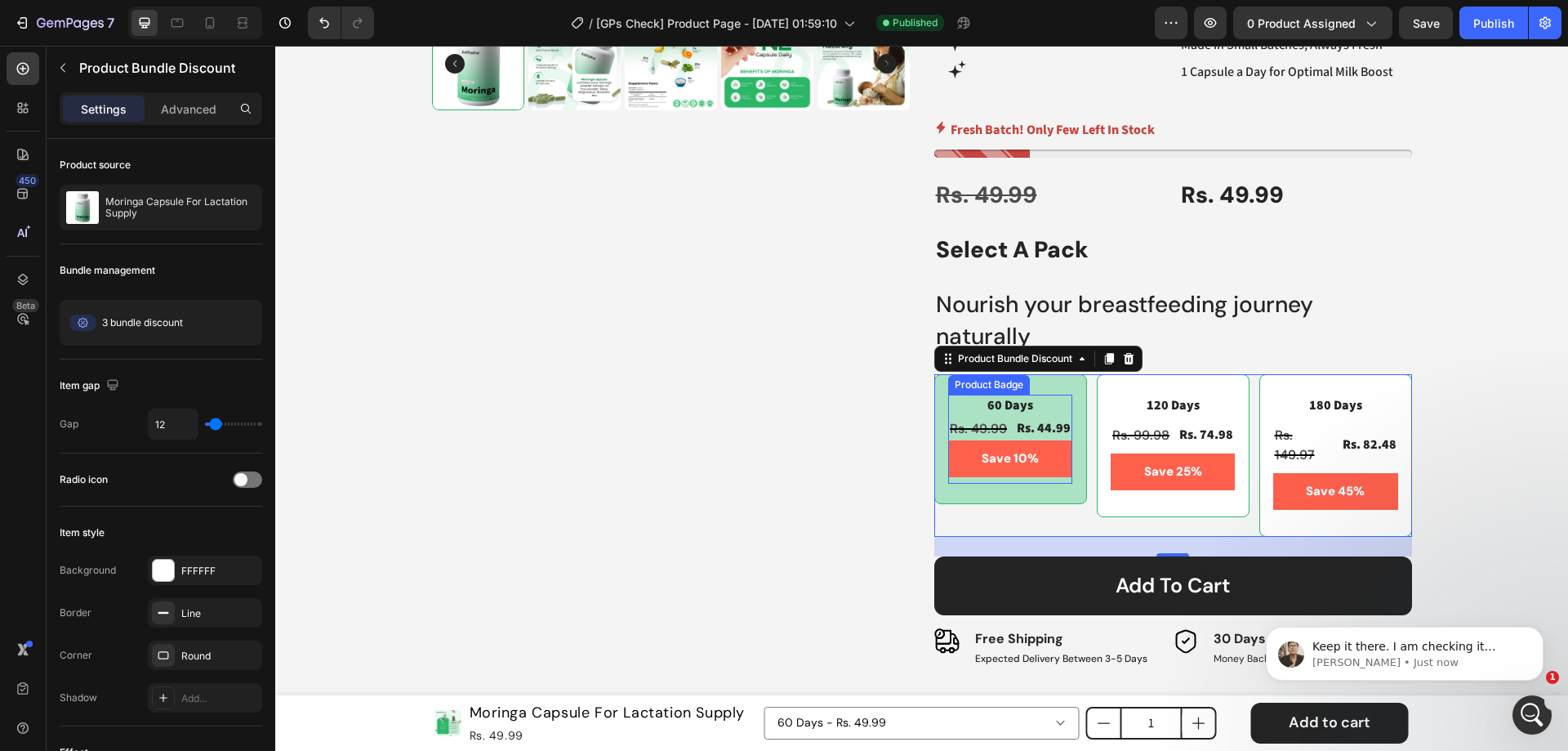
click at [972, 468] on pre "Save 10%" at bounding box center [1011, 459] width 77 height 37
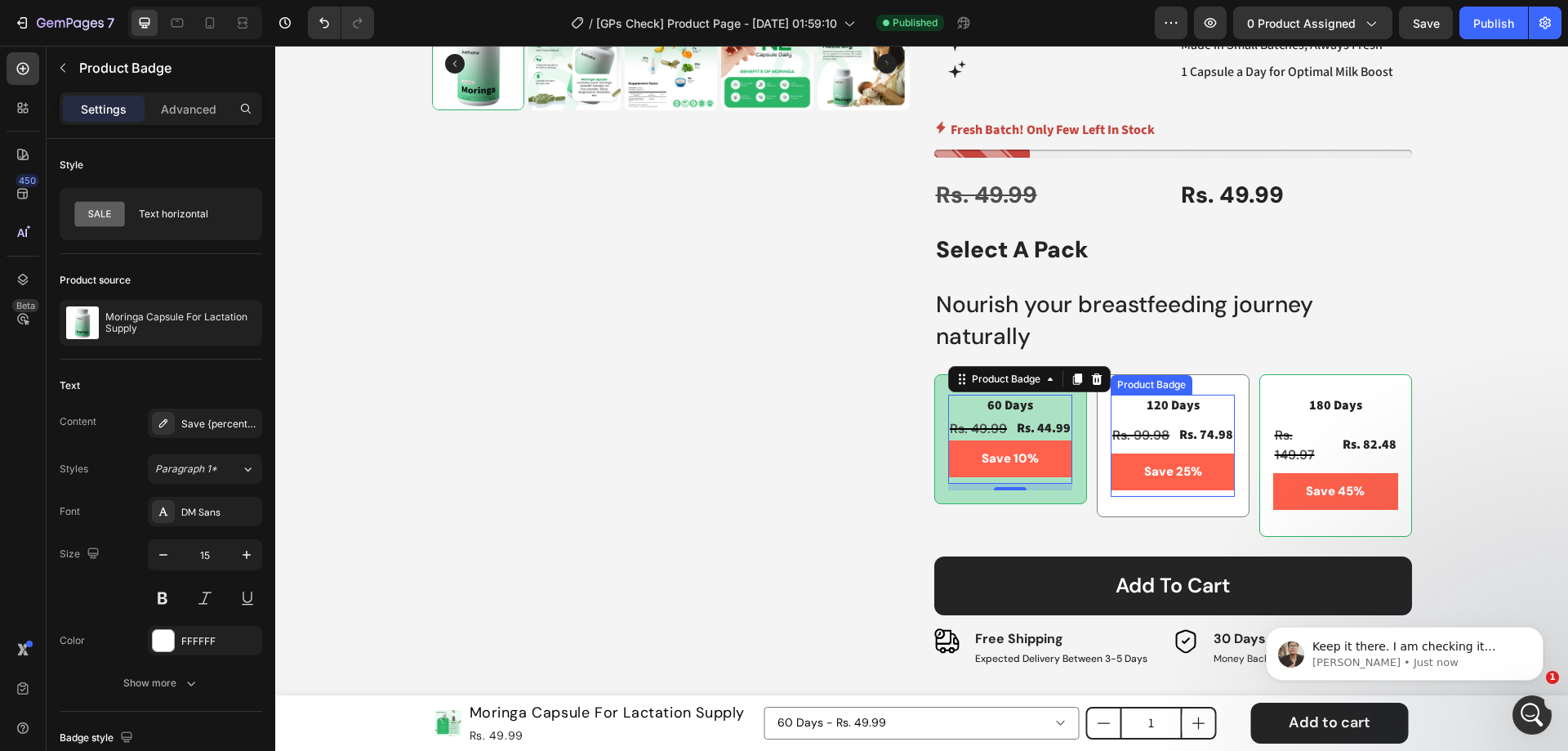
click at [1128, 463] on div "Save 25%" at bounding box center [1173, 472] width 124 height 37
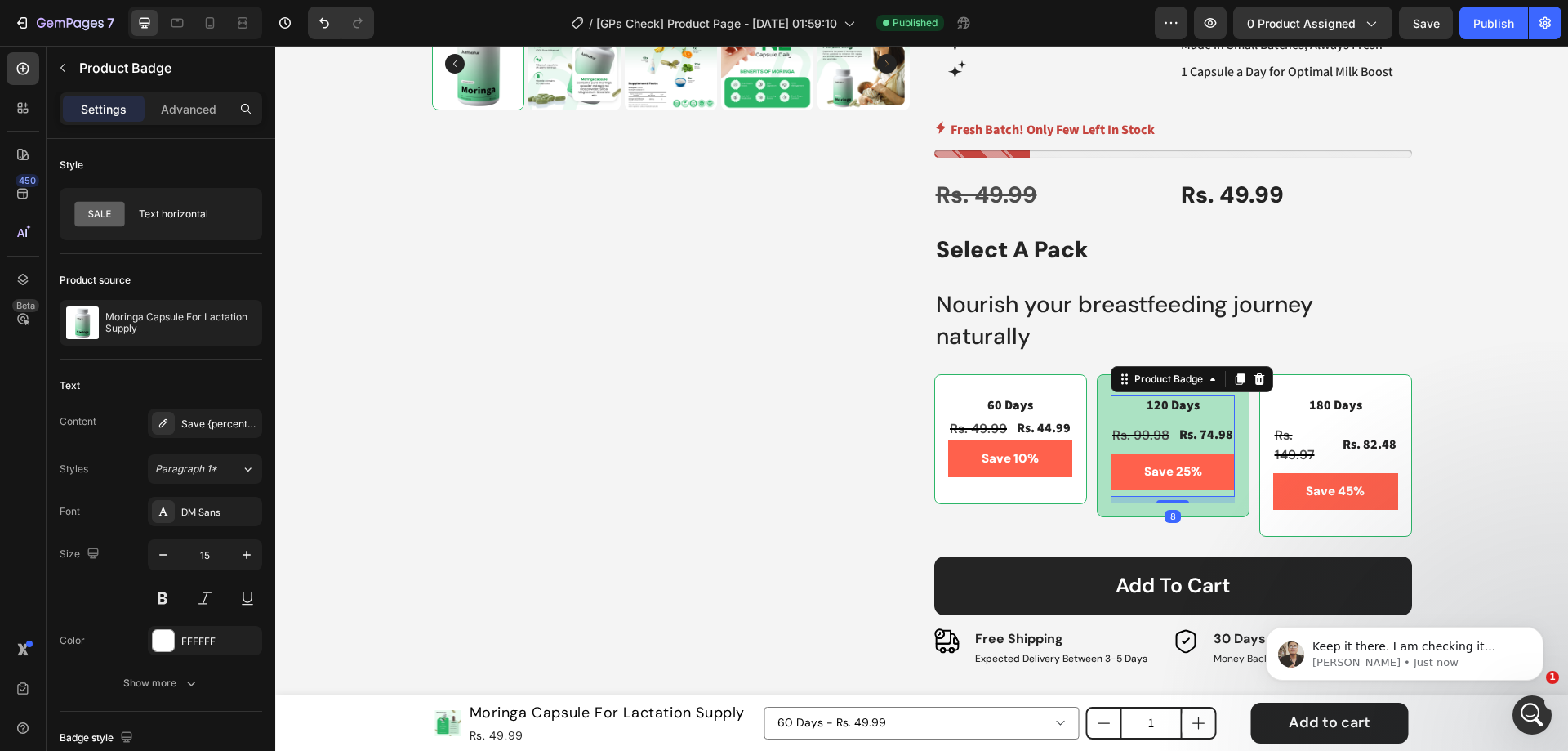
click at [1128, 463] on div "Save 25%" at bounding box center [1173, 472] width 124 height 37
click at [1196, 467] on pre "Save 25%" at bounding box center [1173, 472] width 78 height 37
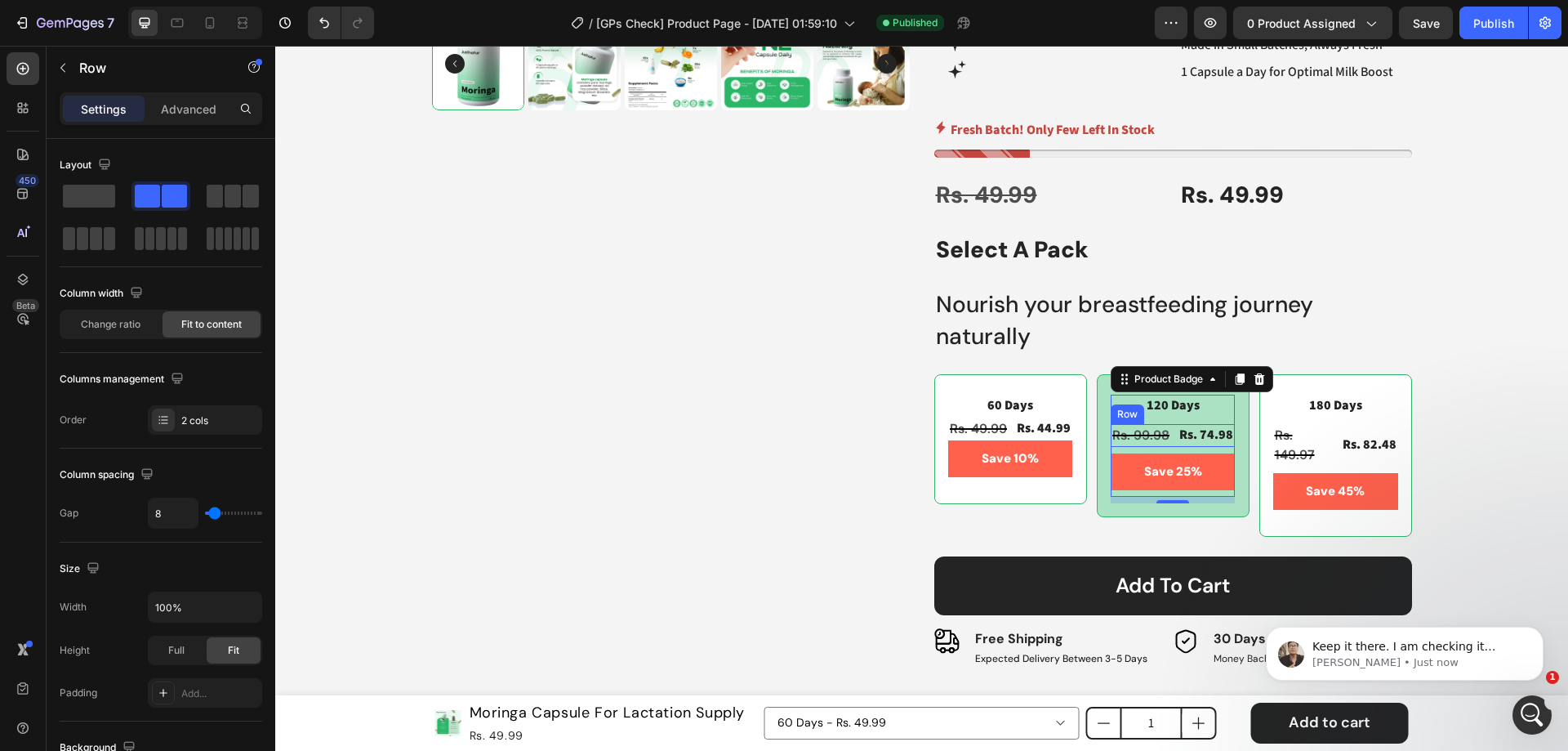
click at [1169, 440] on div "Rs. 99.98 Product Price Product Price Rs. 74.98 Product Price Product Price Row" at bounding box center [1173, 435] width 124 height 23
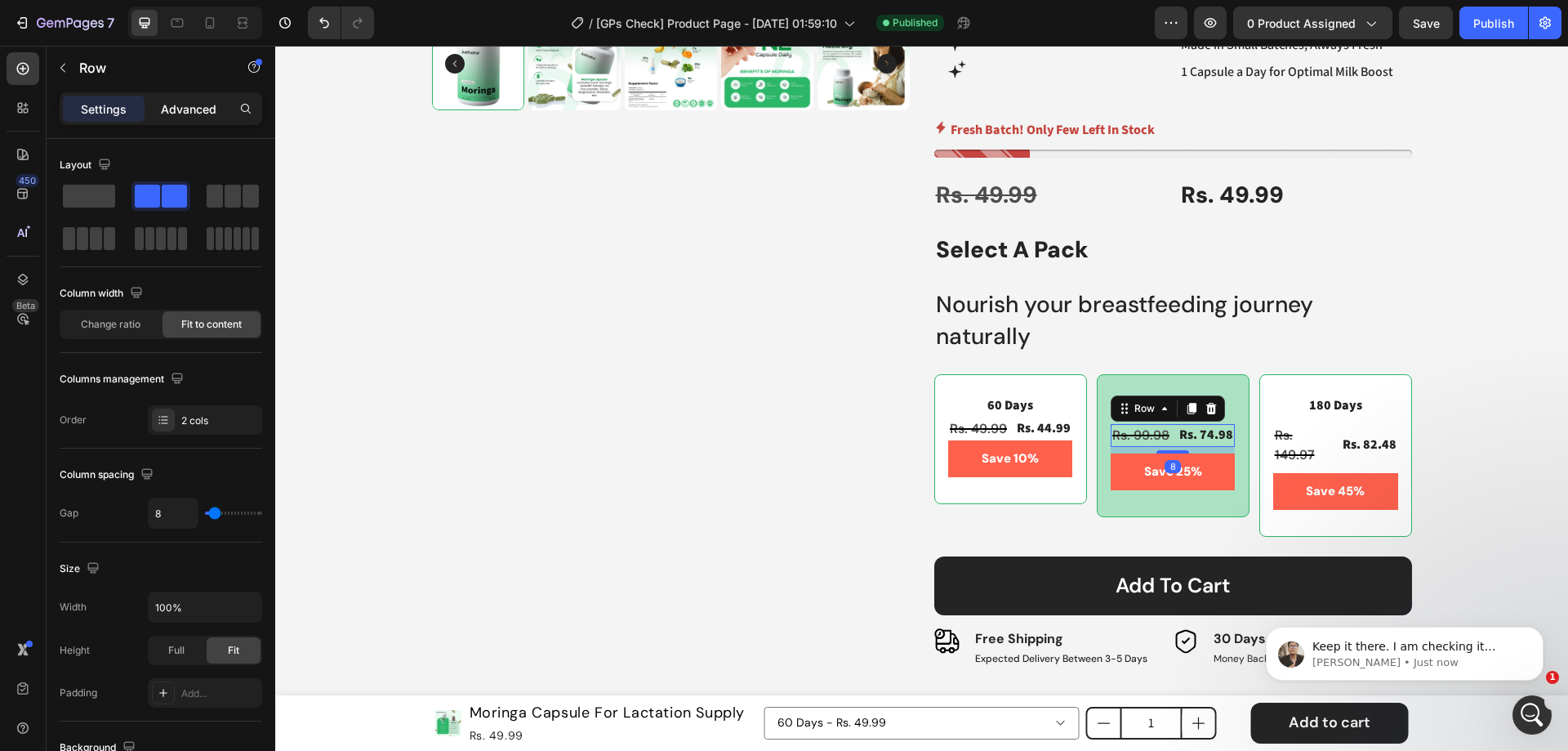
click at [192, 110] on p "Advanced" at bounding box center [189, 109] width 56 height 17
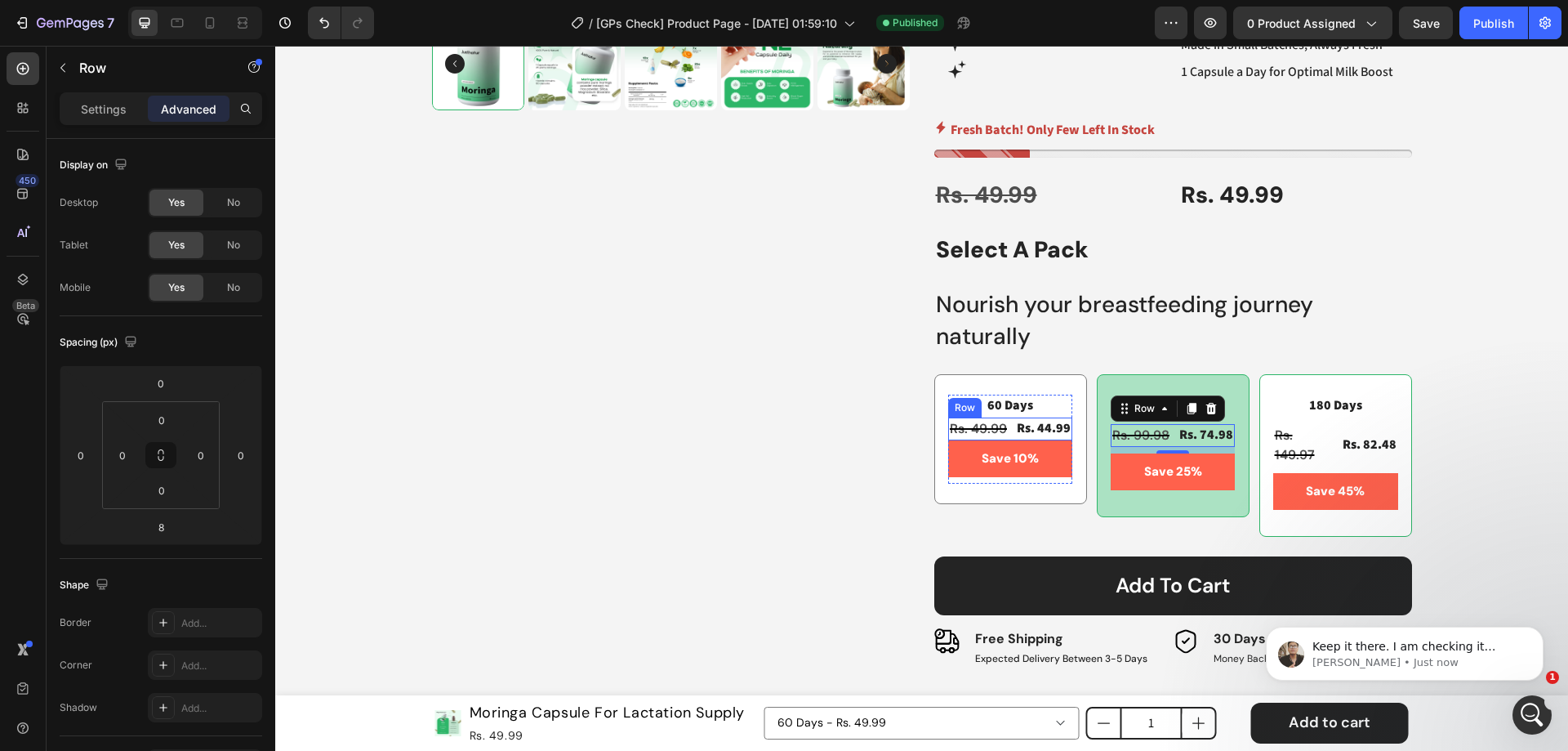
click at [1003, 427] on div "Rs. 49.99 Product Price Product Price Rs. 44.99 Product Price Product Price Row" at bounding box center [1010, 429] width 124 height 23
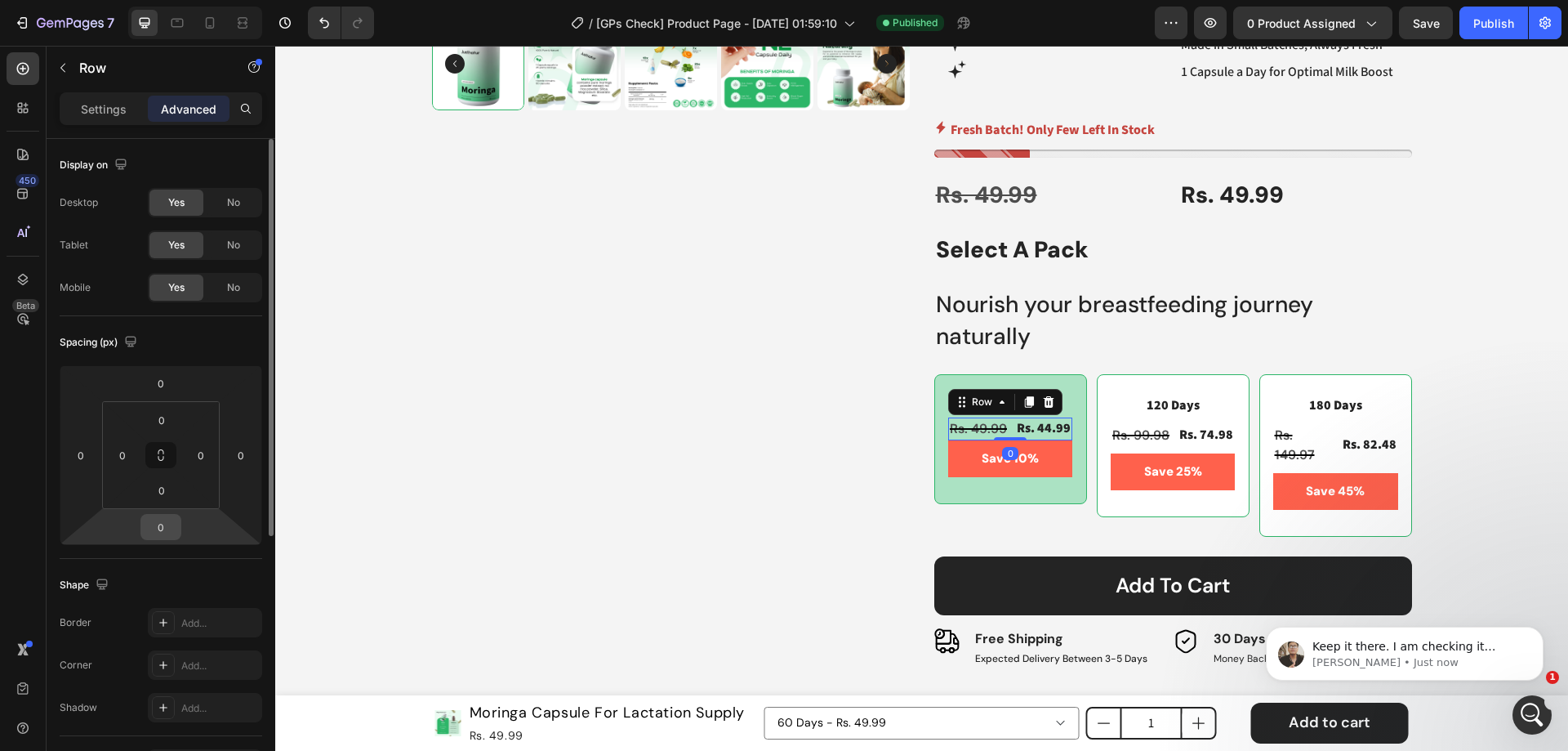
click at [164, 528] on input "0" at bounding box center [160, 527] width 32 height 24
type input "8"
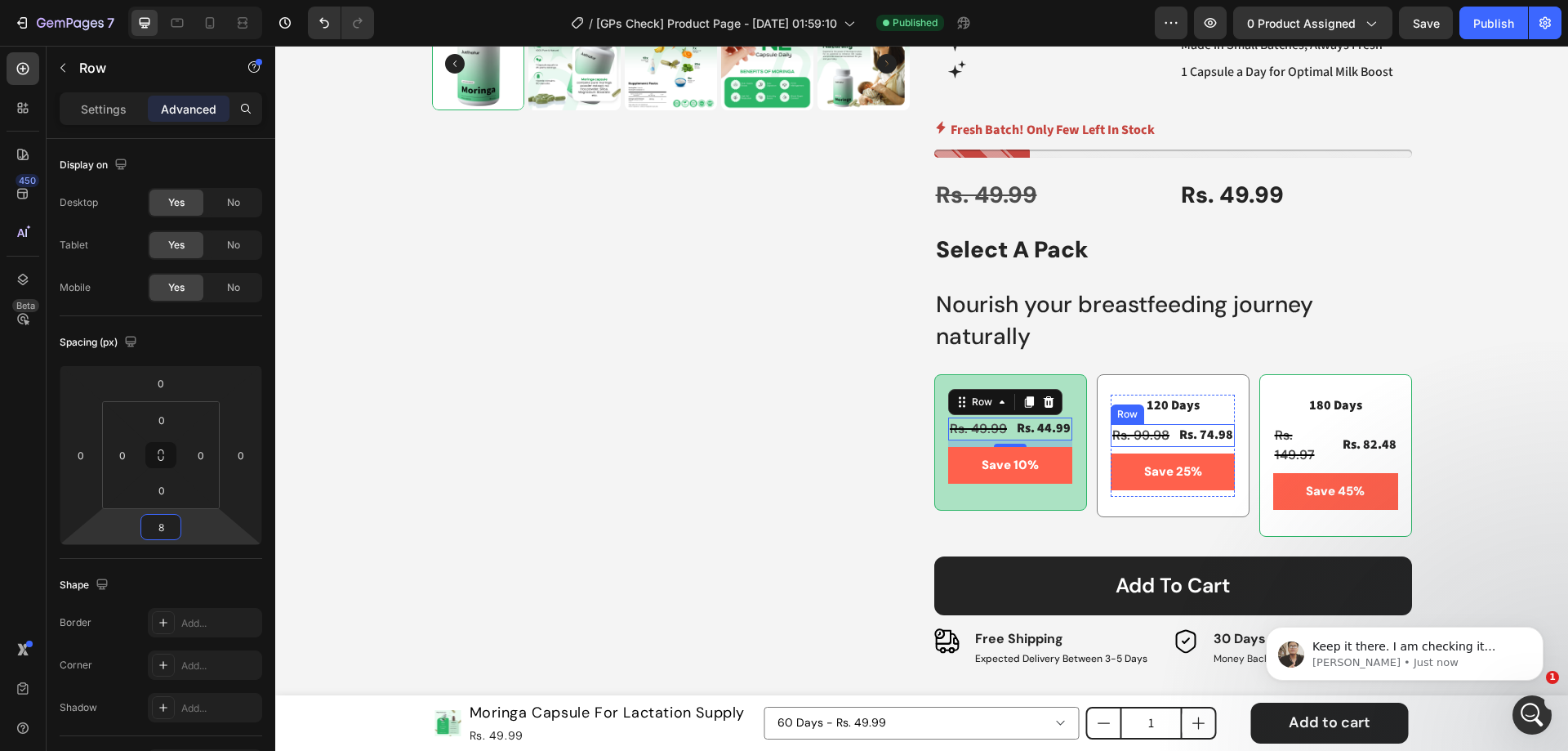
click at [1168, 440] on div "Rs. 99.98 Product Price Product Price Rs. 74.98 Product Price Product Price Row" at bounding box center [1173, 435] width 124 height 23
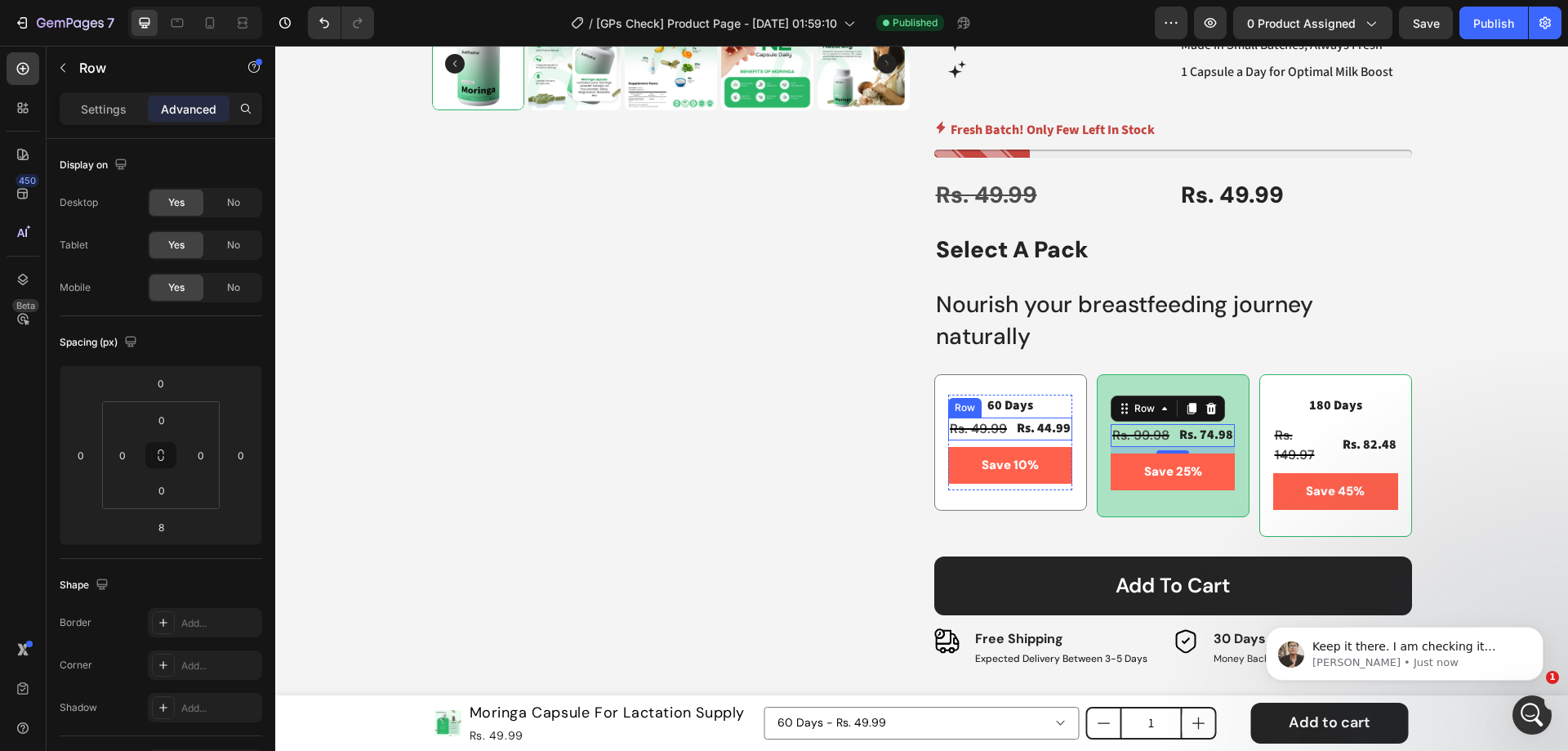
click at [1005, 437] on div "Rs. 49.99 Product Price Product Price Rs. 44.99 Product Price Product Price Row" at bounding box center [1010, 429] width 124 height 23
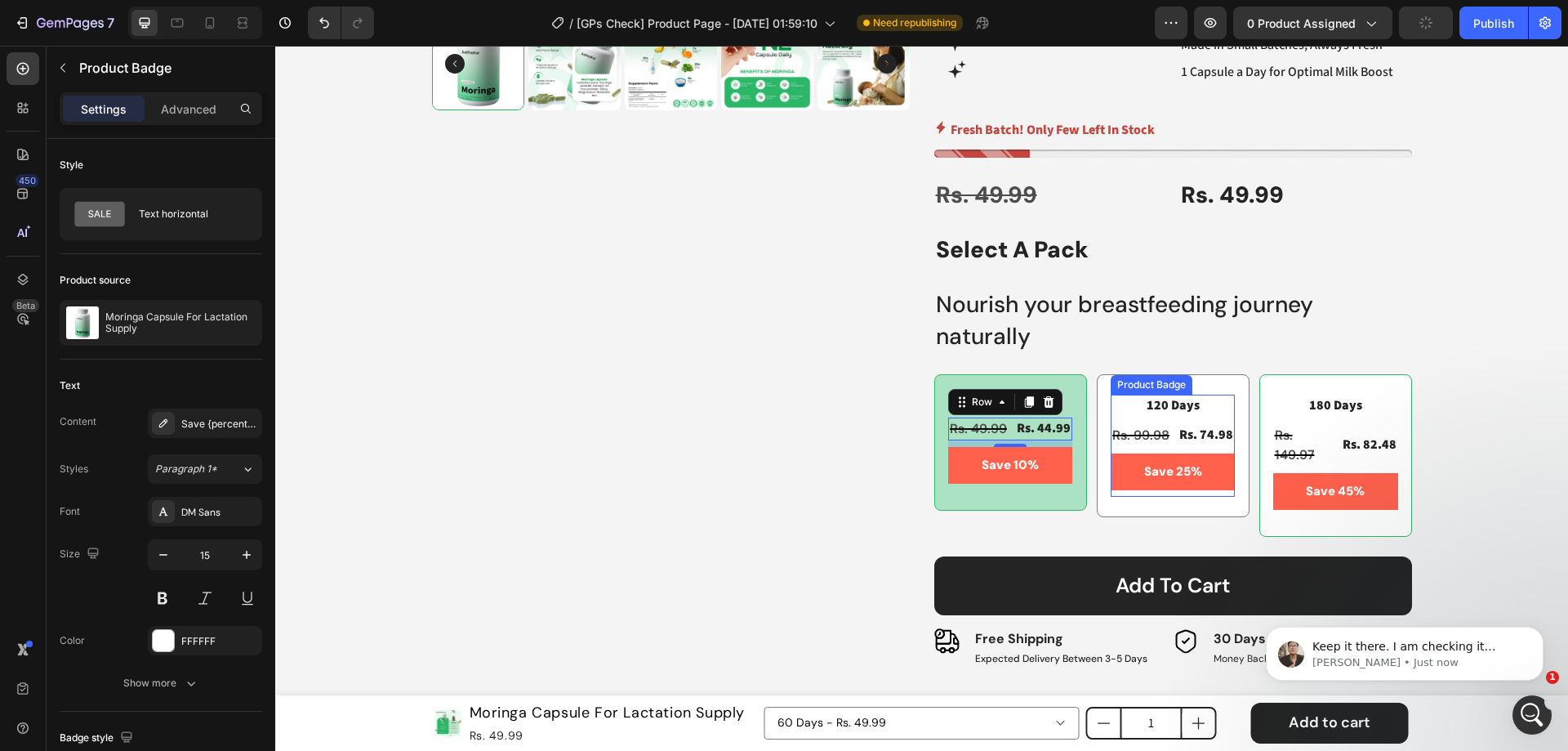
click at [1135, 478] on pre "Save 25%" at bounding box center [1173, 472] width 78 height 37
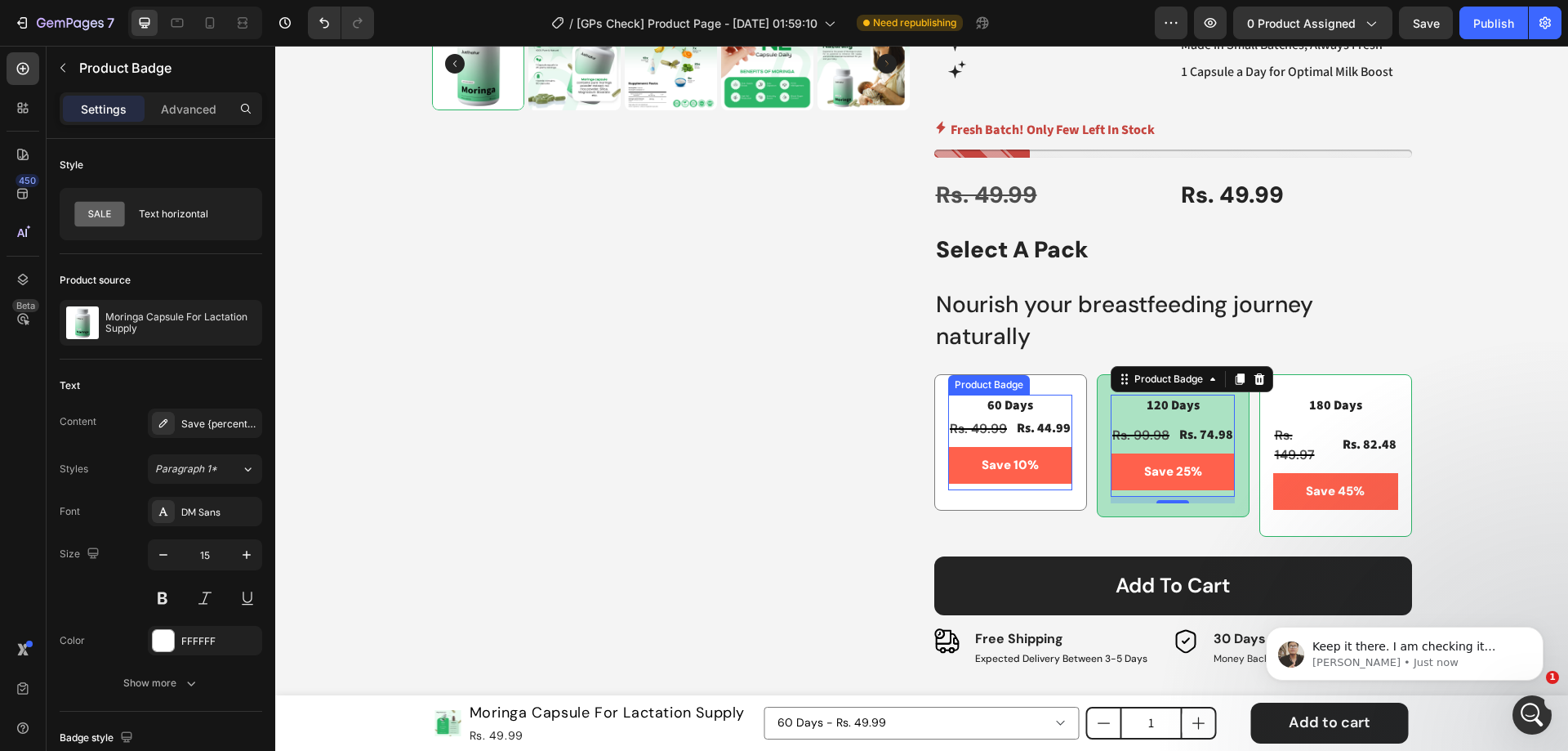
click at [1045, 467] on div "Save 10%" at bounding box center [1010, 465] width 124 height 37
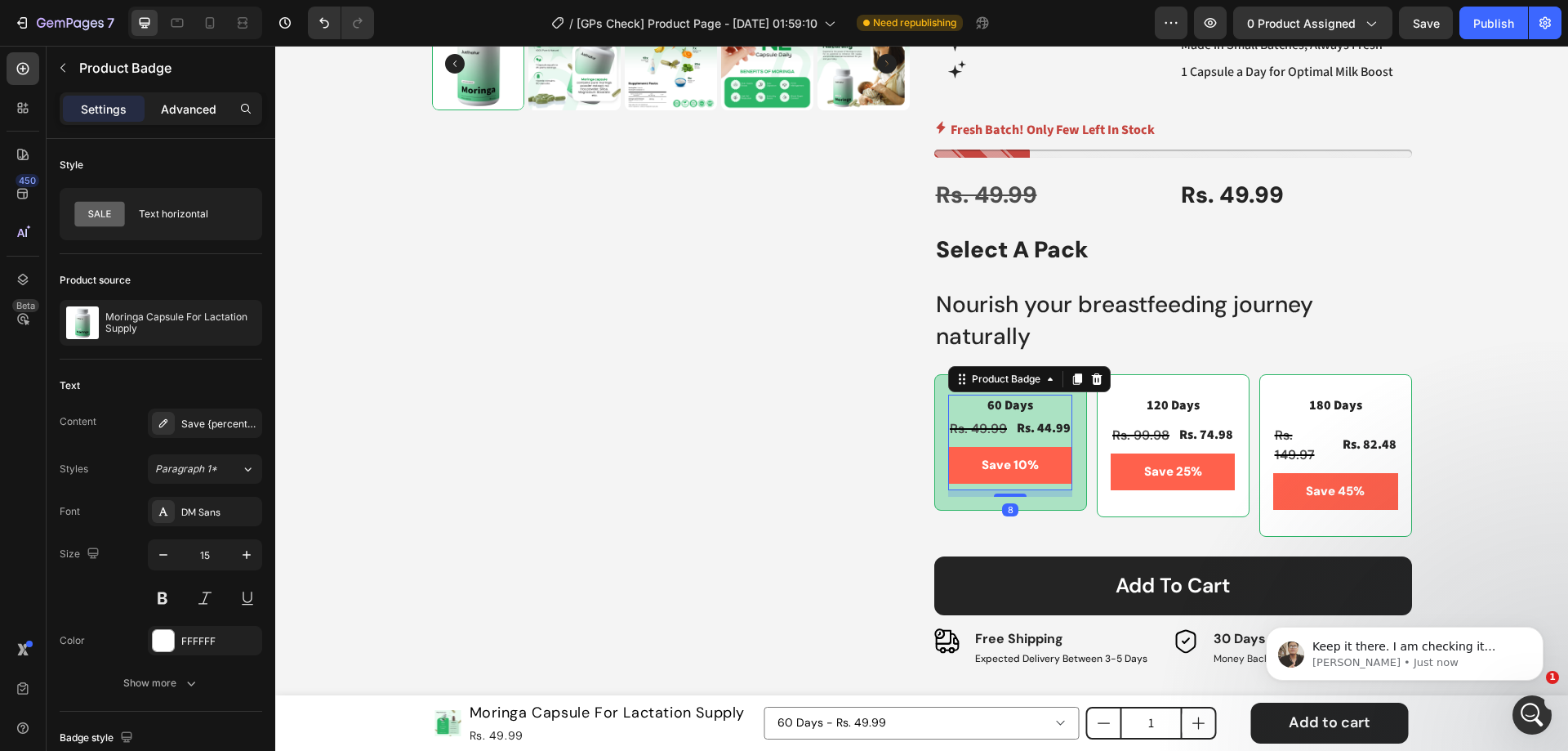
click at [194, 106] on p "Advanced" at bounding box center [189, 109] width 56 height 17
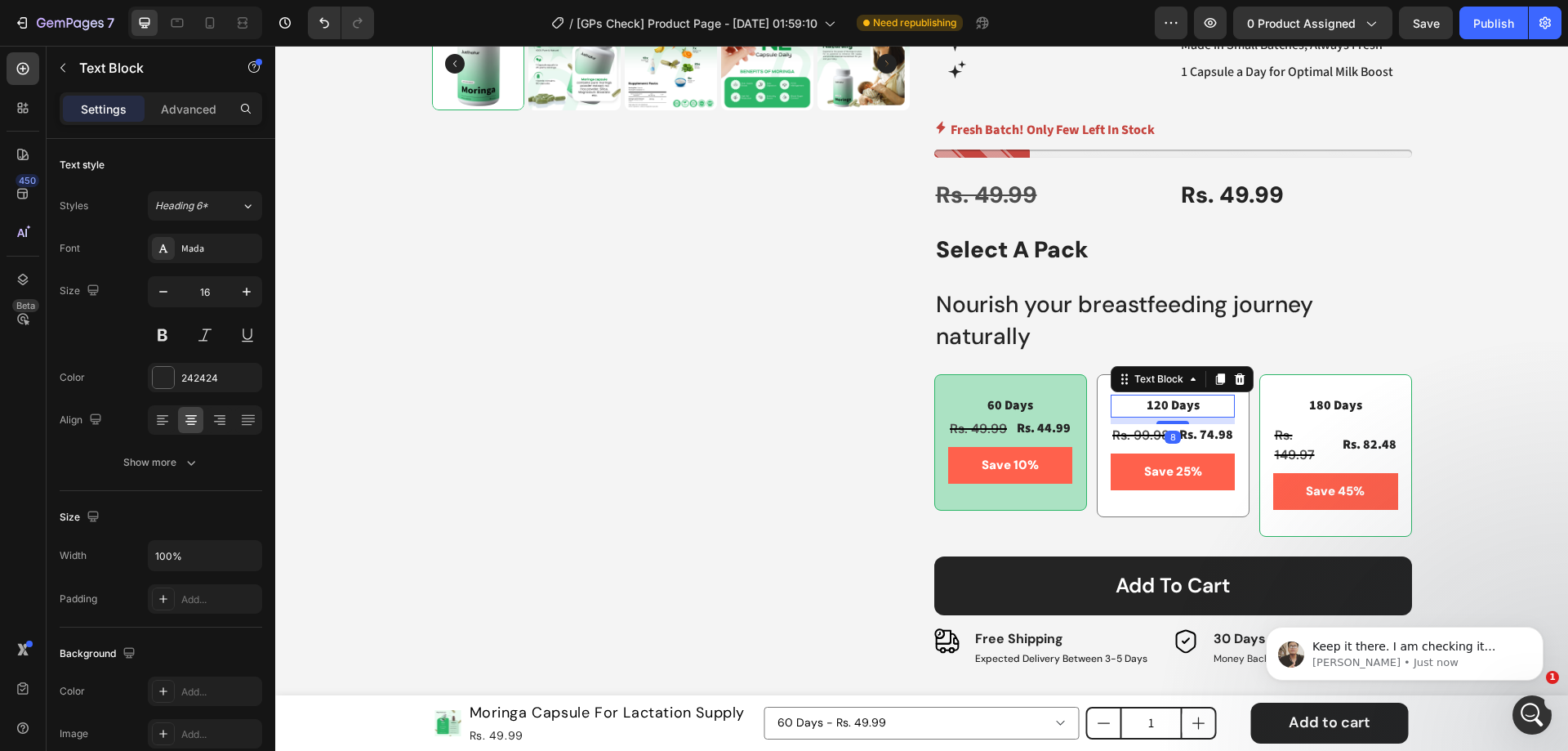
click at [1170, 405] on p "120 Days" at bounding box center [1173, 406] width 121 height 19
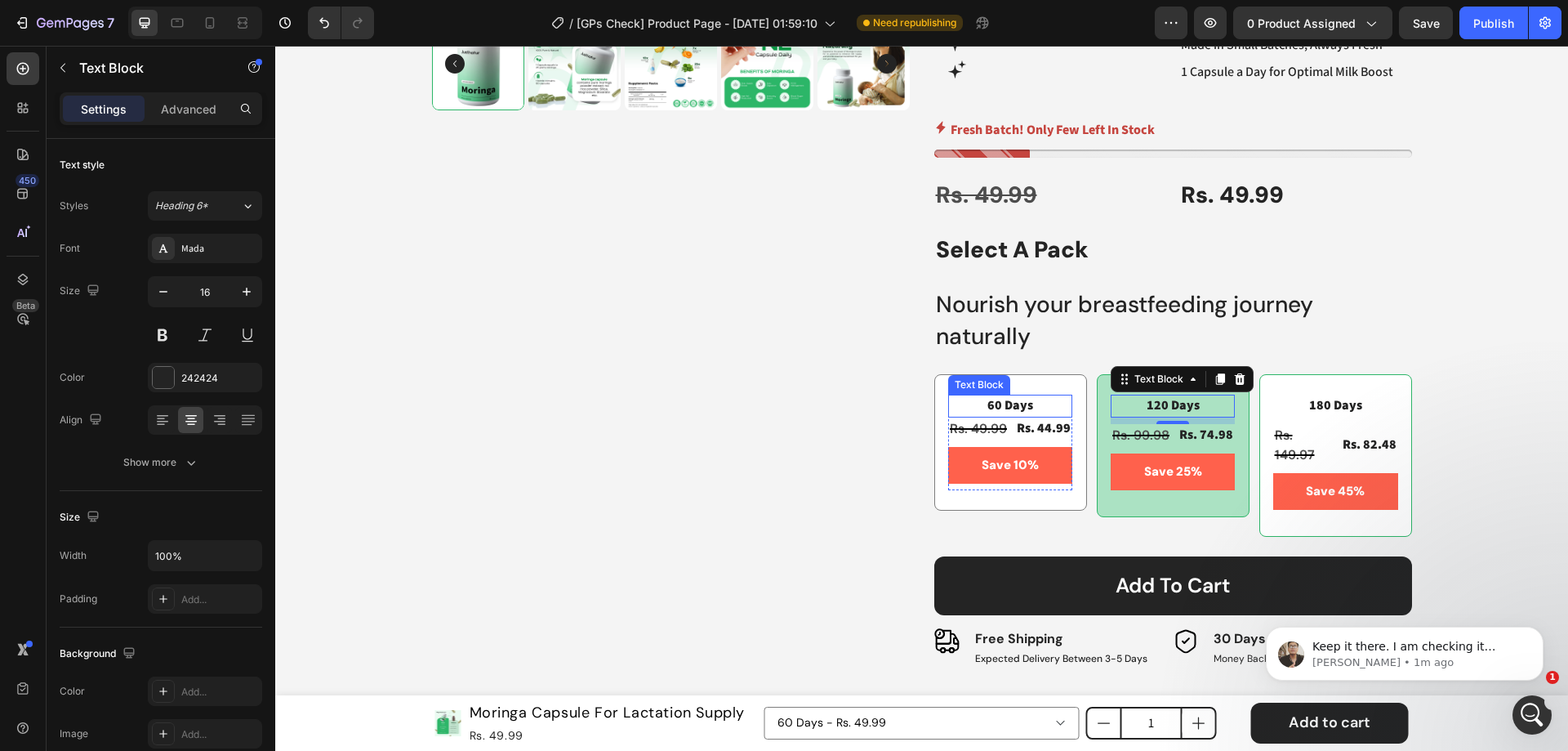
click at [1006, 412] on p "60 Days" at bounding box center [1010, 406] width 121 height 19
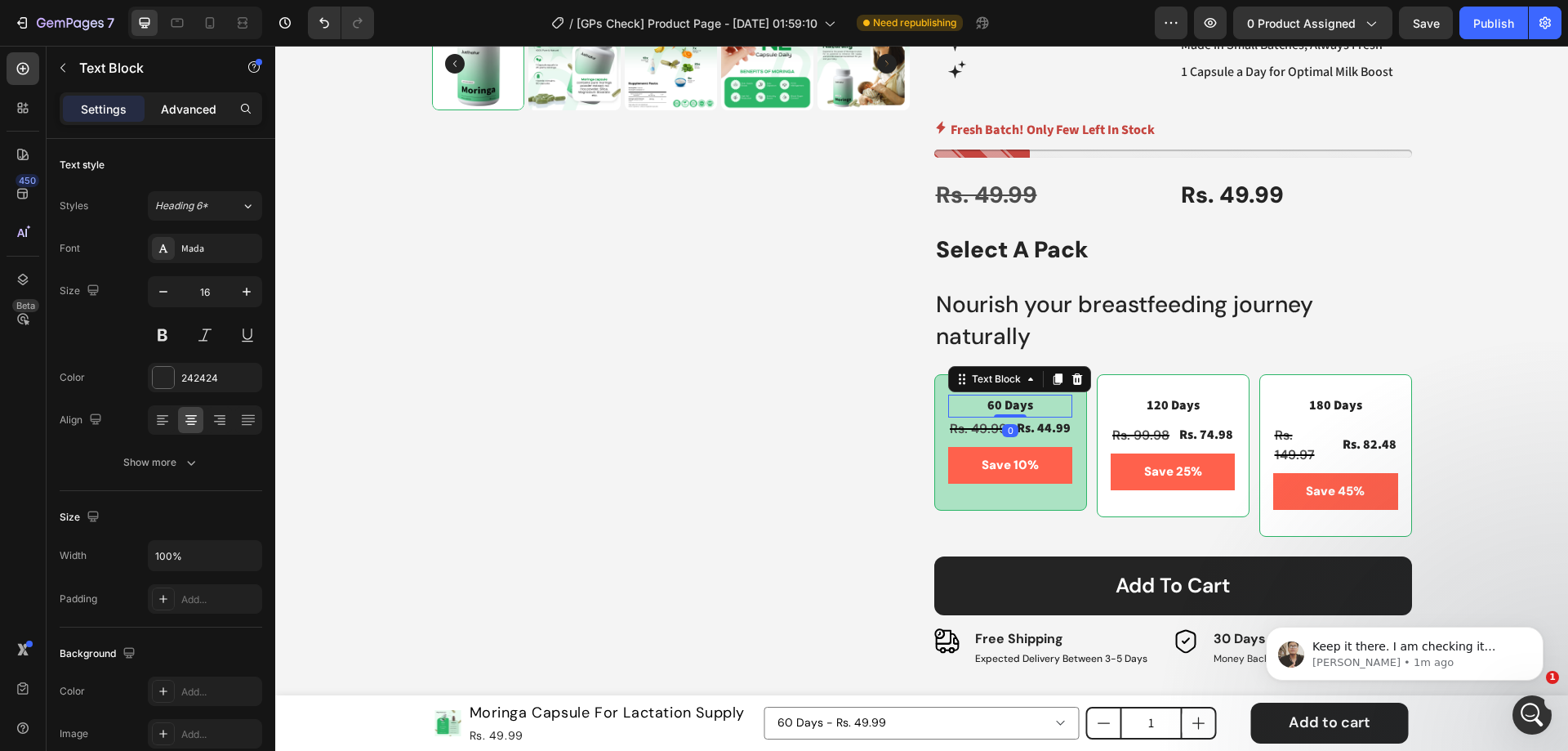
click at [192, 113] on p "Advanced" at bounding box center [189, 109] width 56 height 17
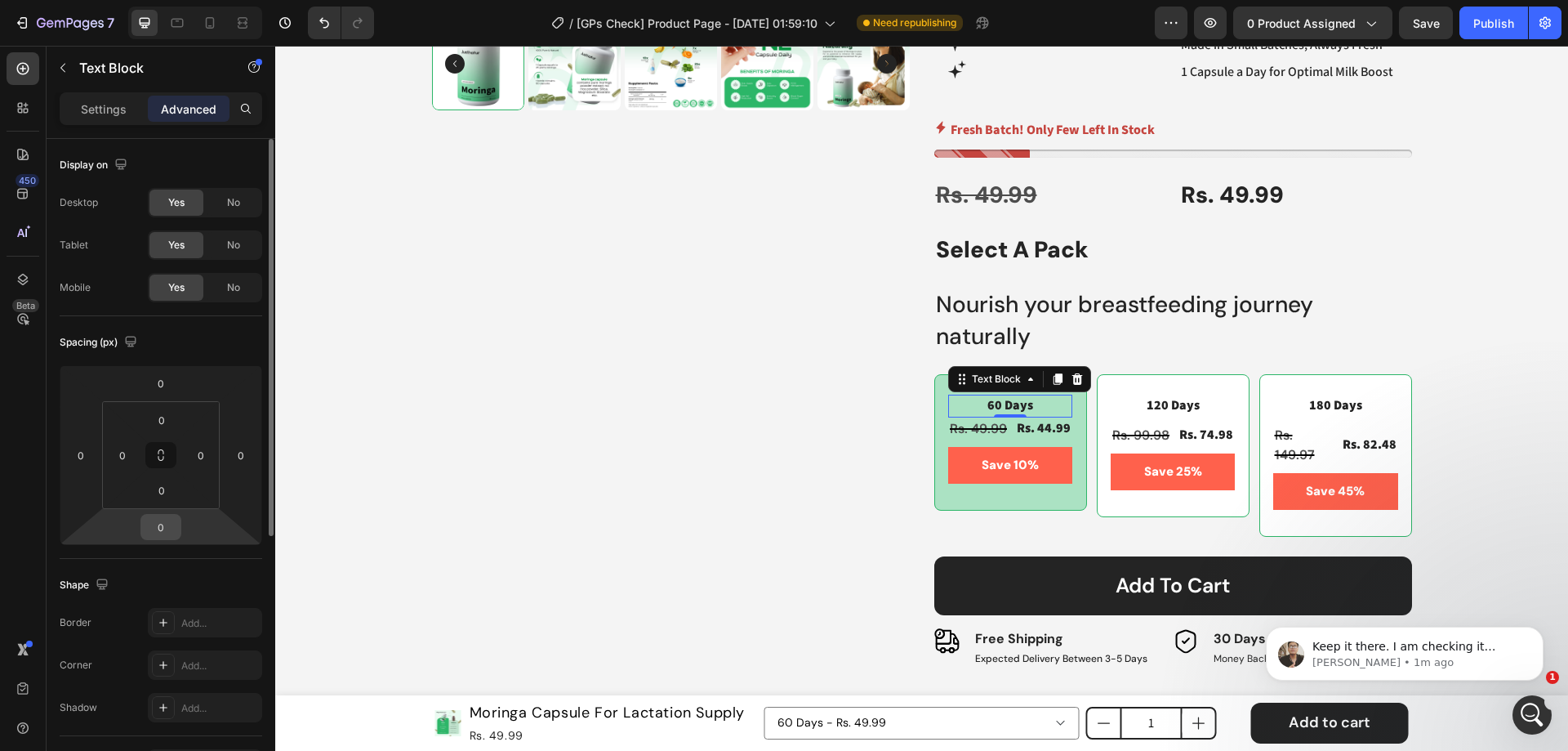
click at [161, 523] on input "0" at bounding box center [160, 527] width 32 height 24
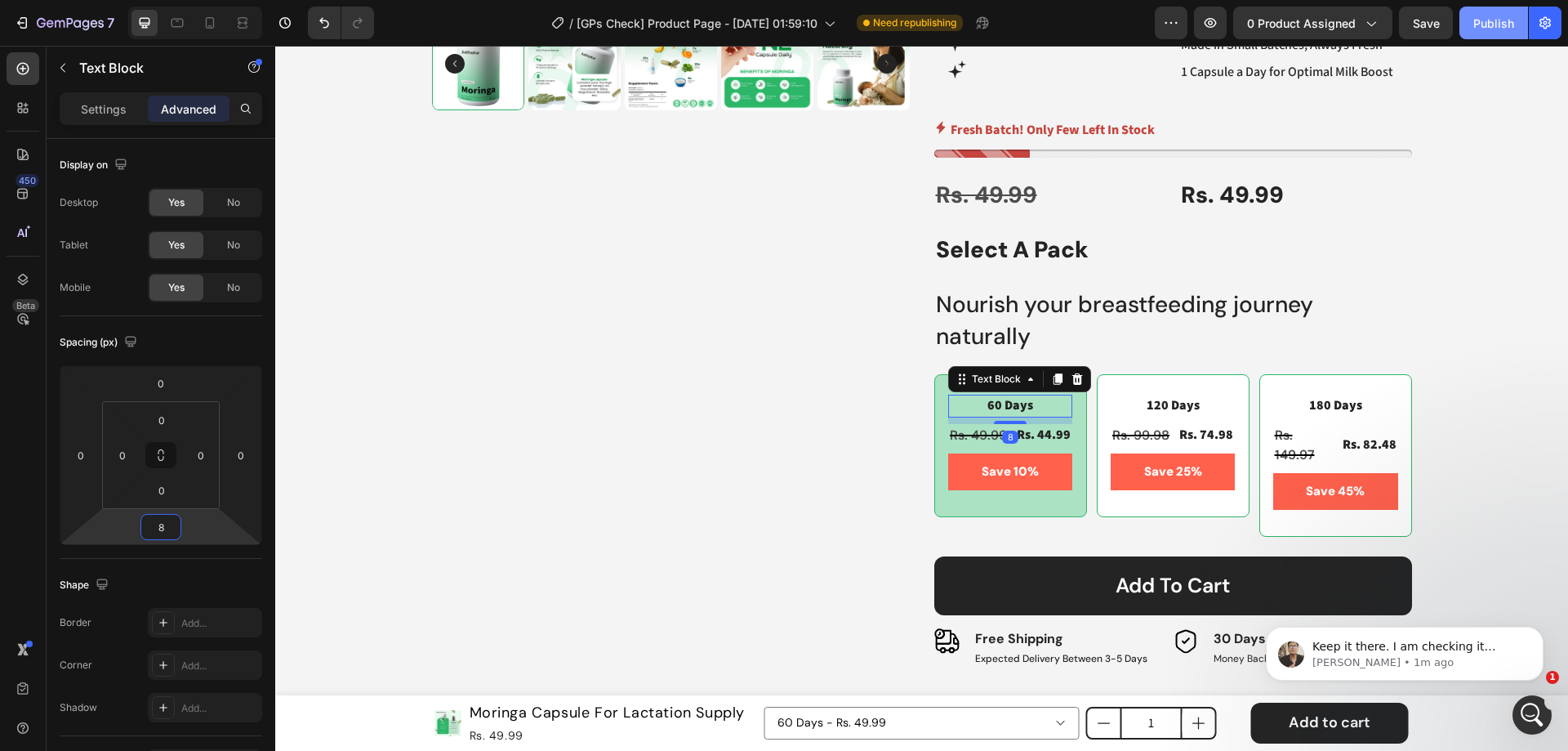
type input "8"
click at [1485, 20] on div "Publish" at bounding box center [1494, 24] width 41 height 17
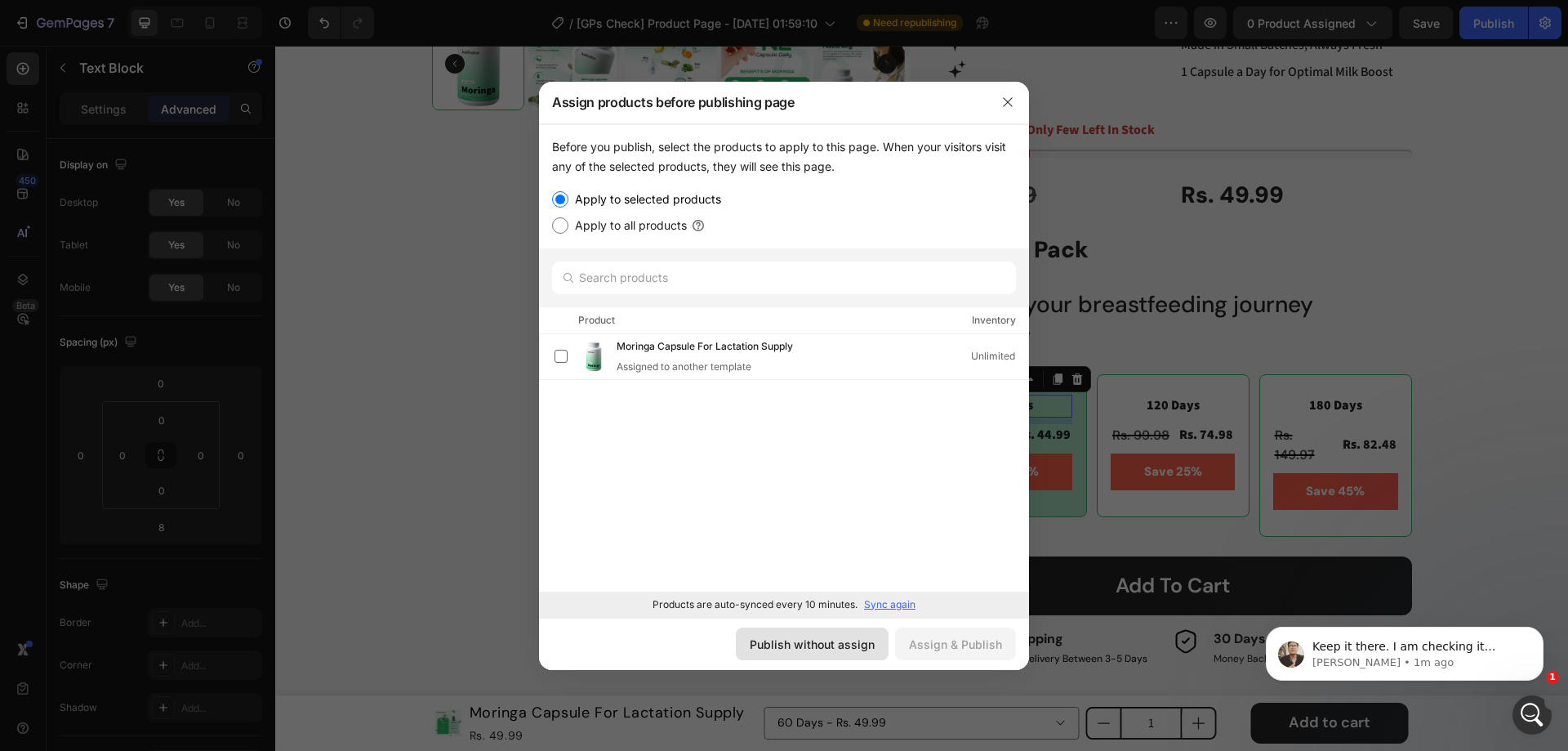
click at [798, 632] on button "Publish without assign" at bounding box center [812, 643] width 153 height 32
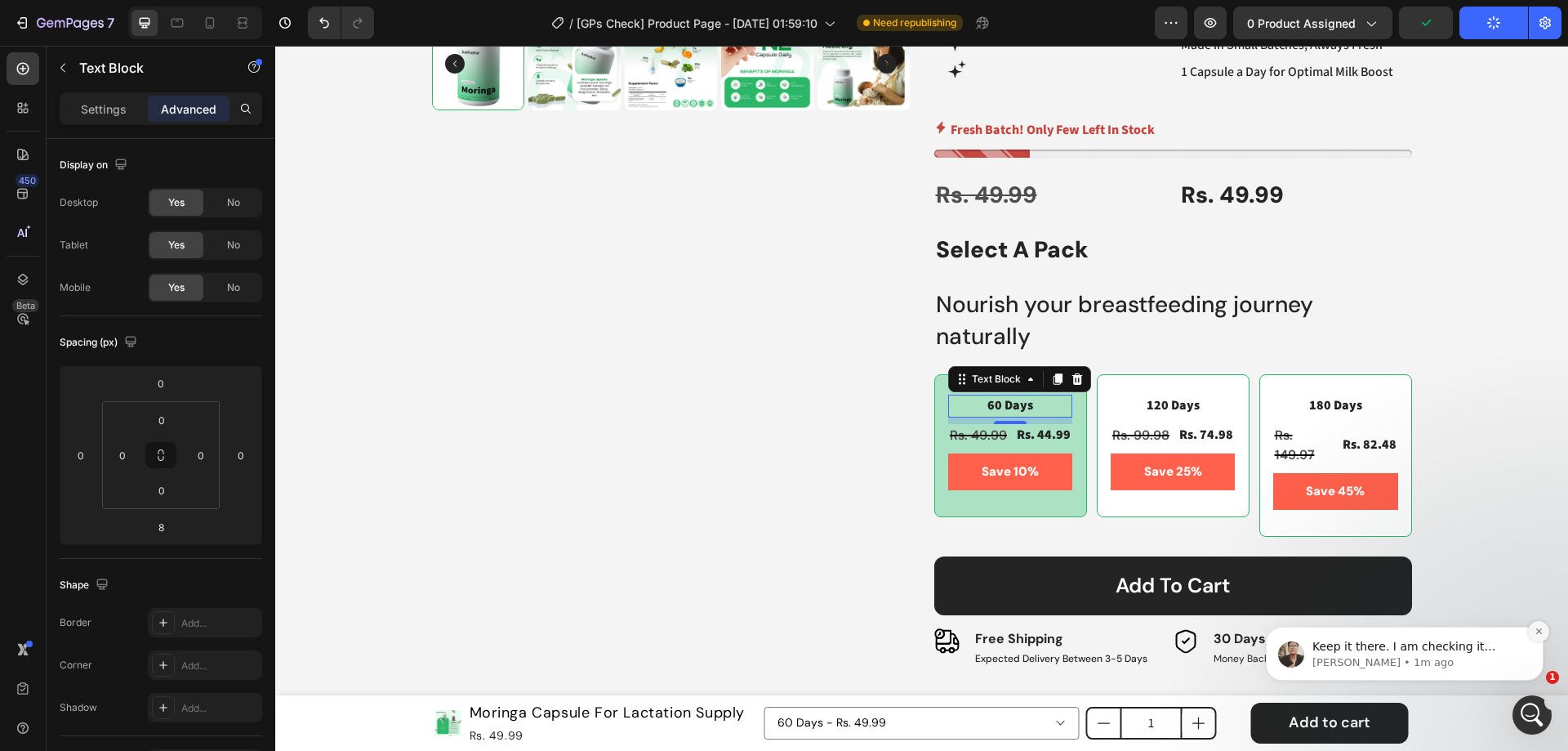
click at [1535, 633] on icon "Dismiss notification" at bounding box center [1539, 631] width 9 height 9
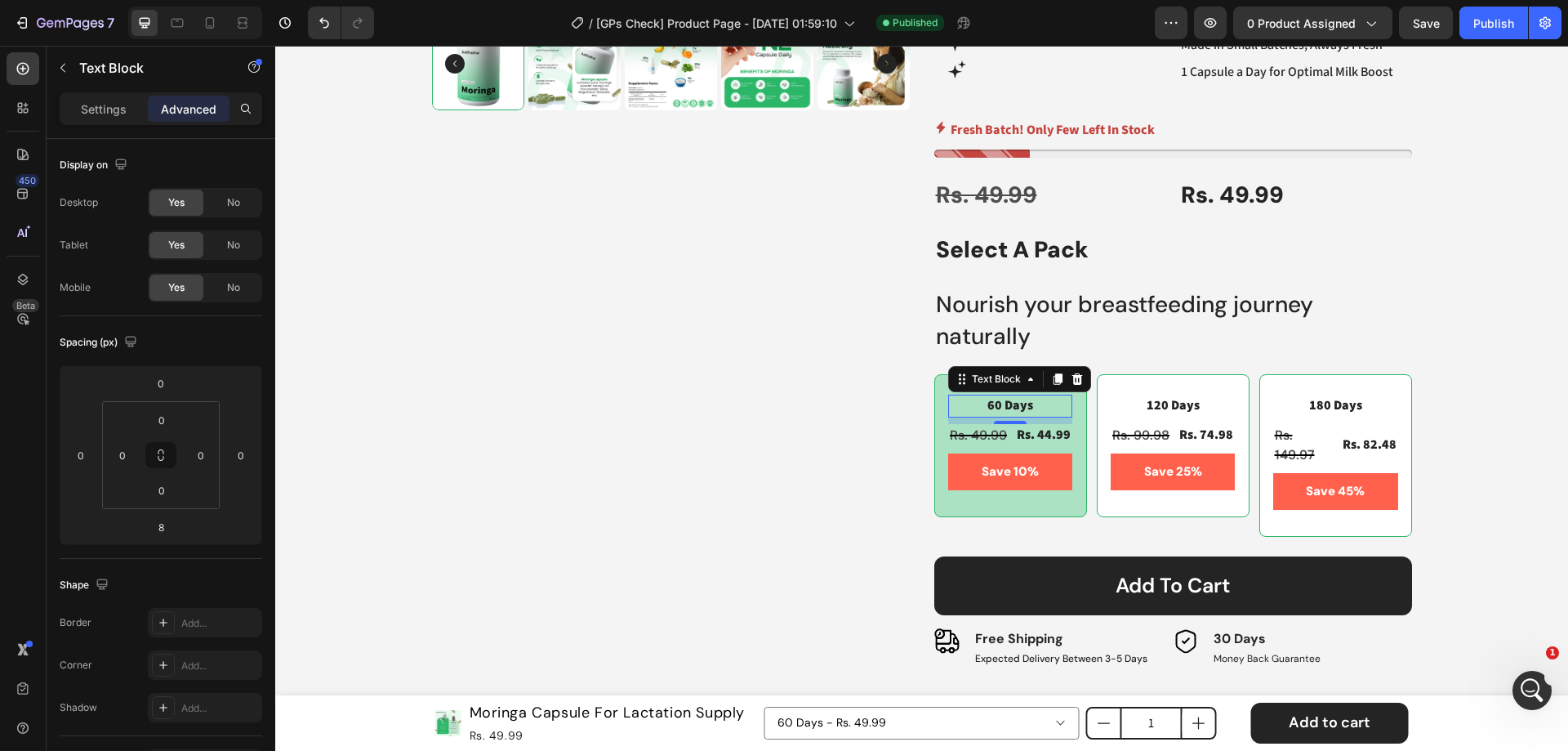
click at [1007, 439] on div "8" at bounding box center [1010, 437] width 17 height 13
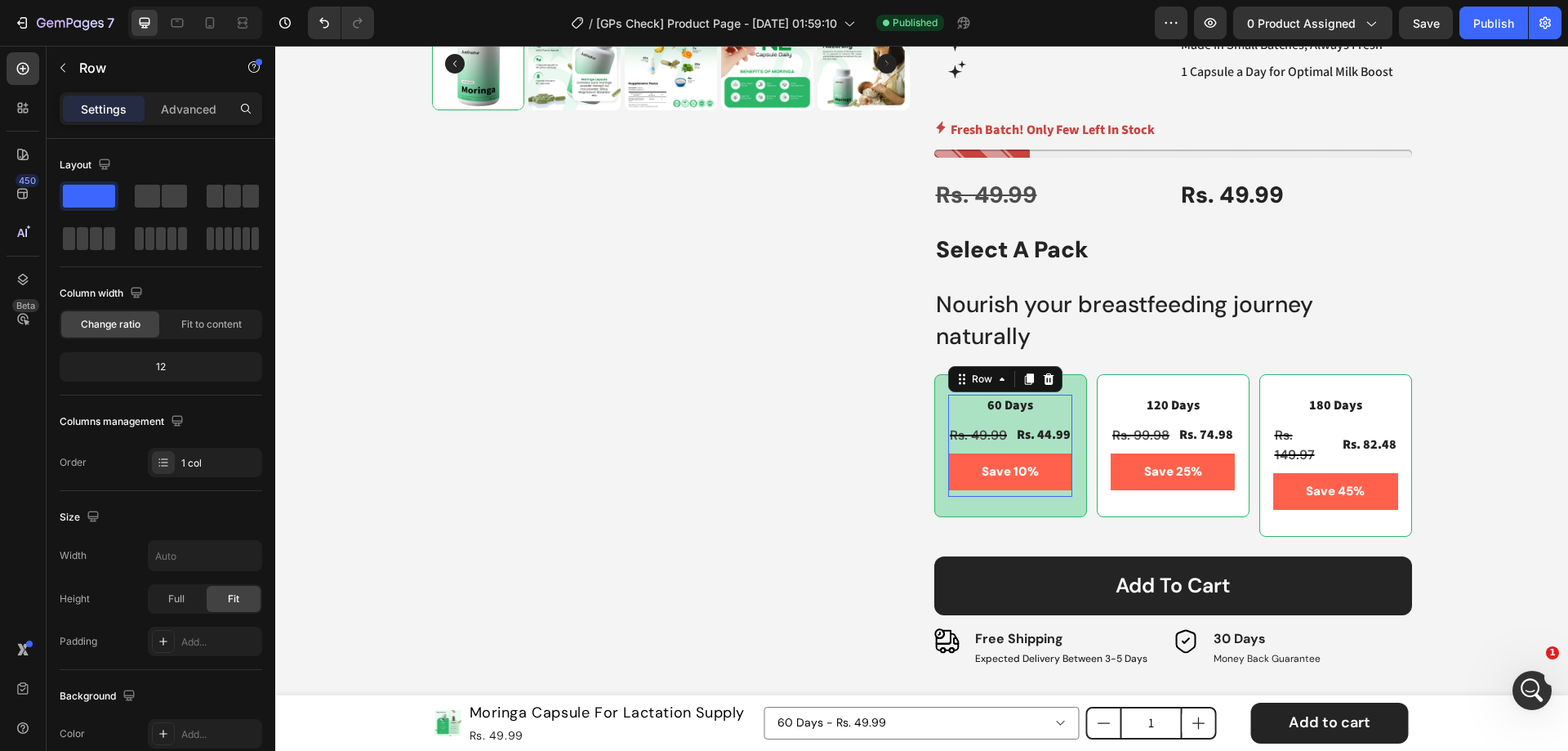
click at [1004, 448] on div "60 Days Text Block Rs. 49.99 Product Price Product Price Rs. 44.99 Product Pric…" at bounding box center [1010, 445] width 124 height 102
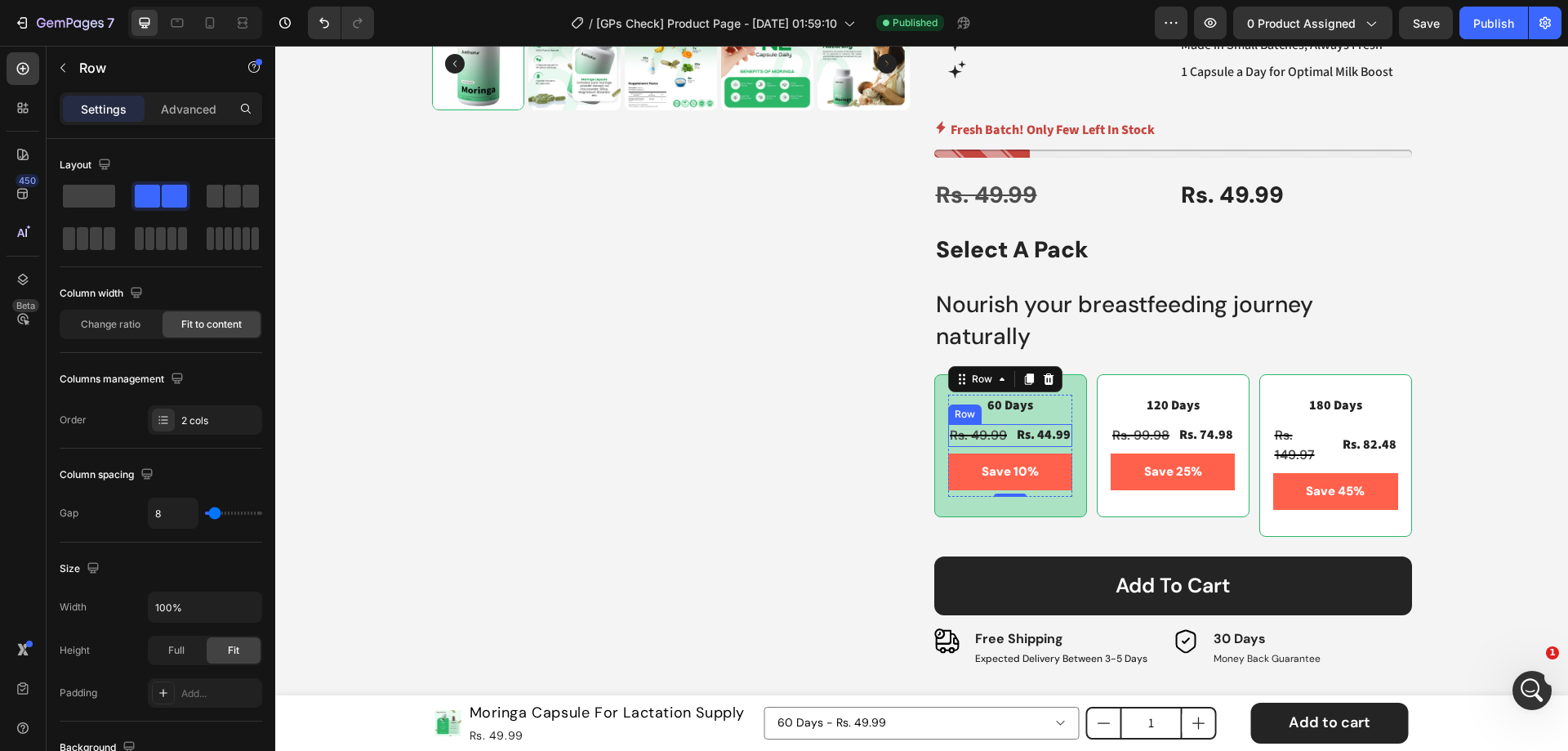
click at [1006, 436] on div "Rs. 49.99 Product Price Product Price Rs. 44.99 Product Price Product Price Row" at bounding box center [1010, 435] width 124 height 23
click at [182, 110] on p "Advanced" at bounding box center [189, 109] width 56 height 17
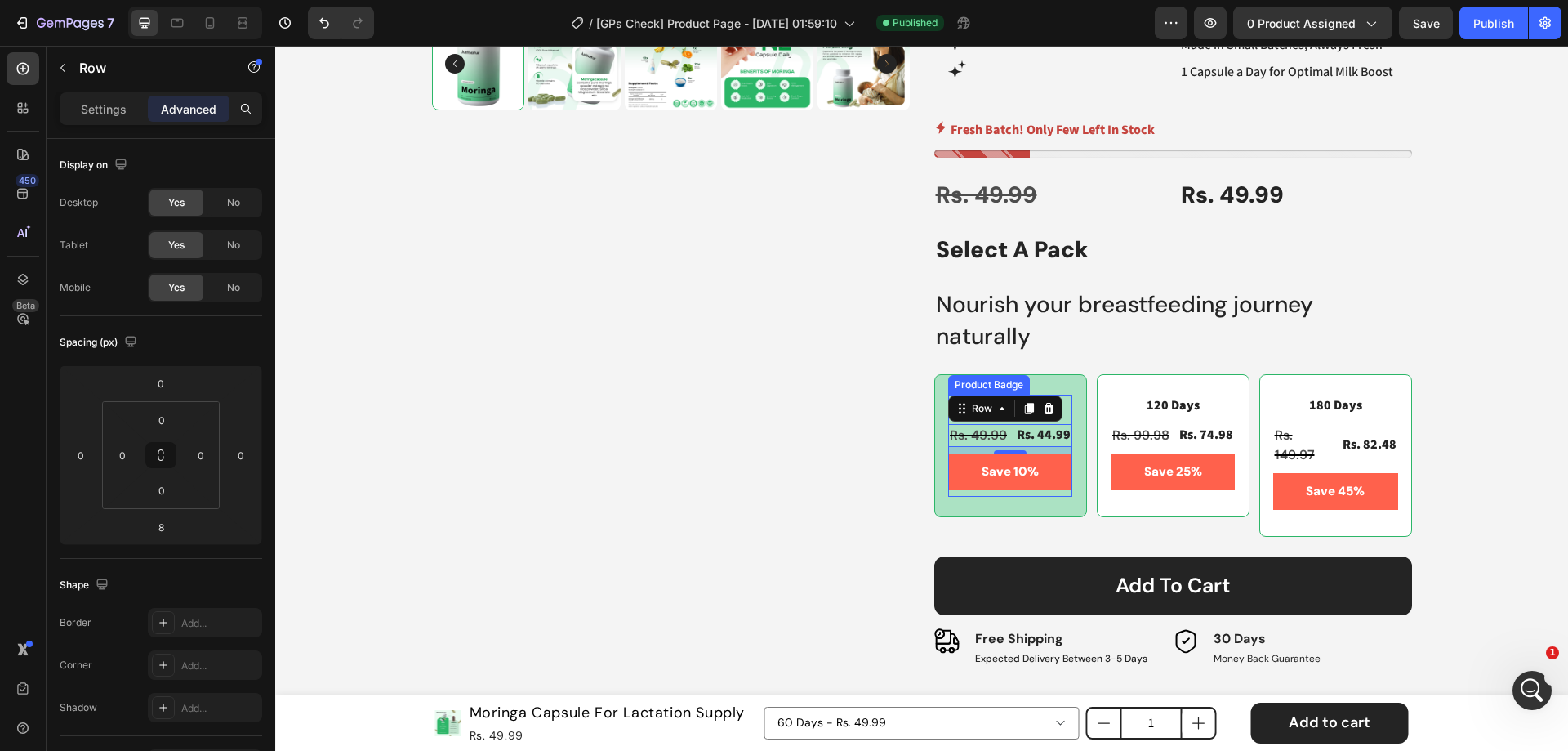
click at [972, 473] on pre "Save 10%" at bounding box center [1011, 472] width 77 height 37
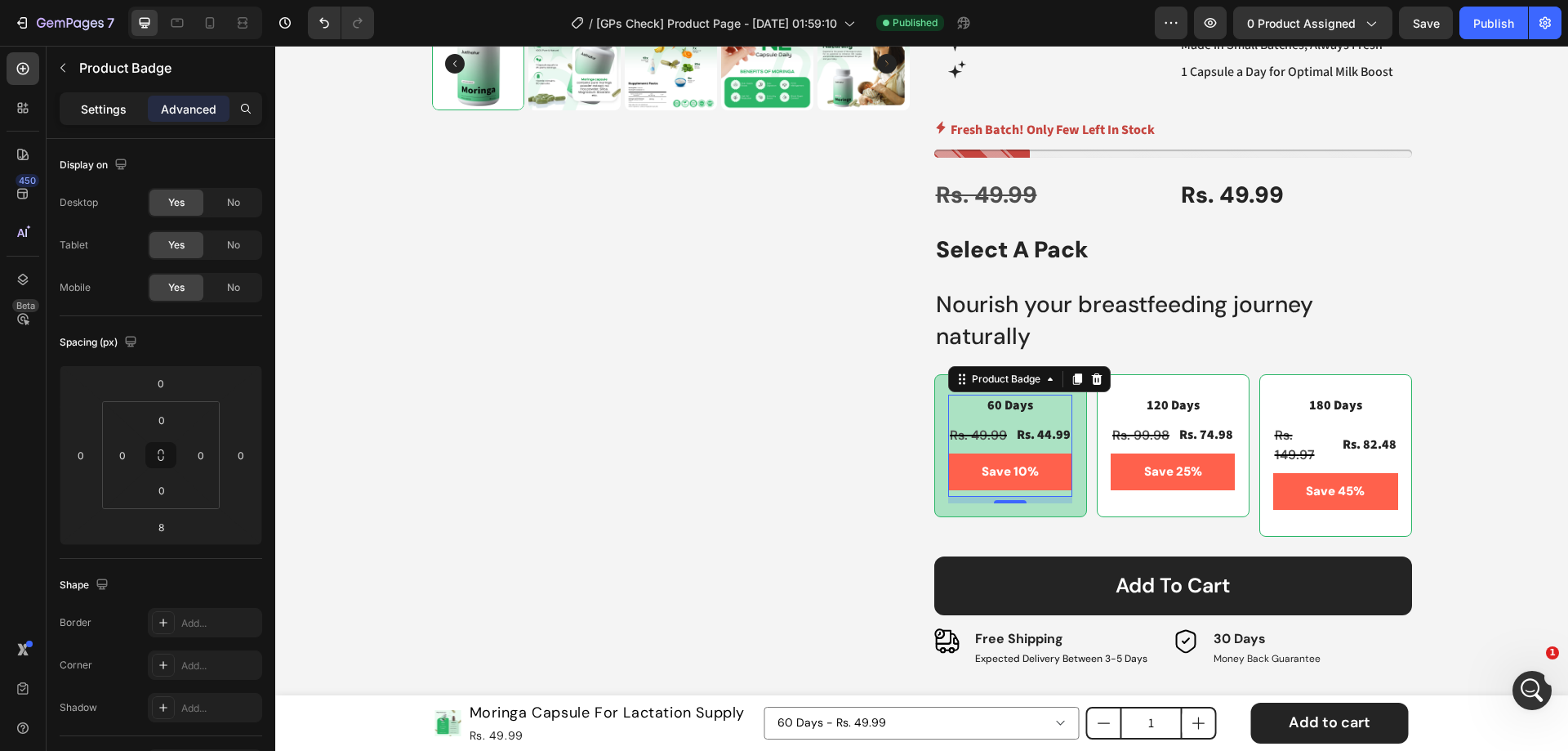
click at [119, 107] on p "Settings" at bounding box center [104, 109] width 45 height 17
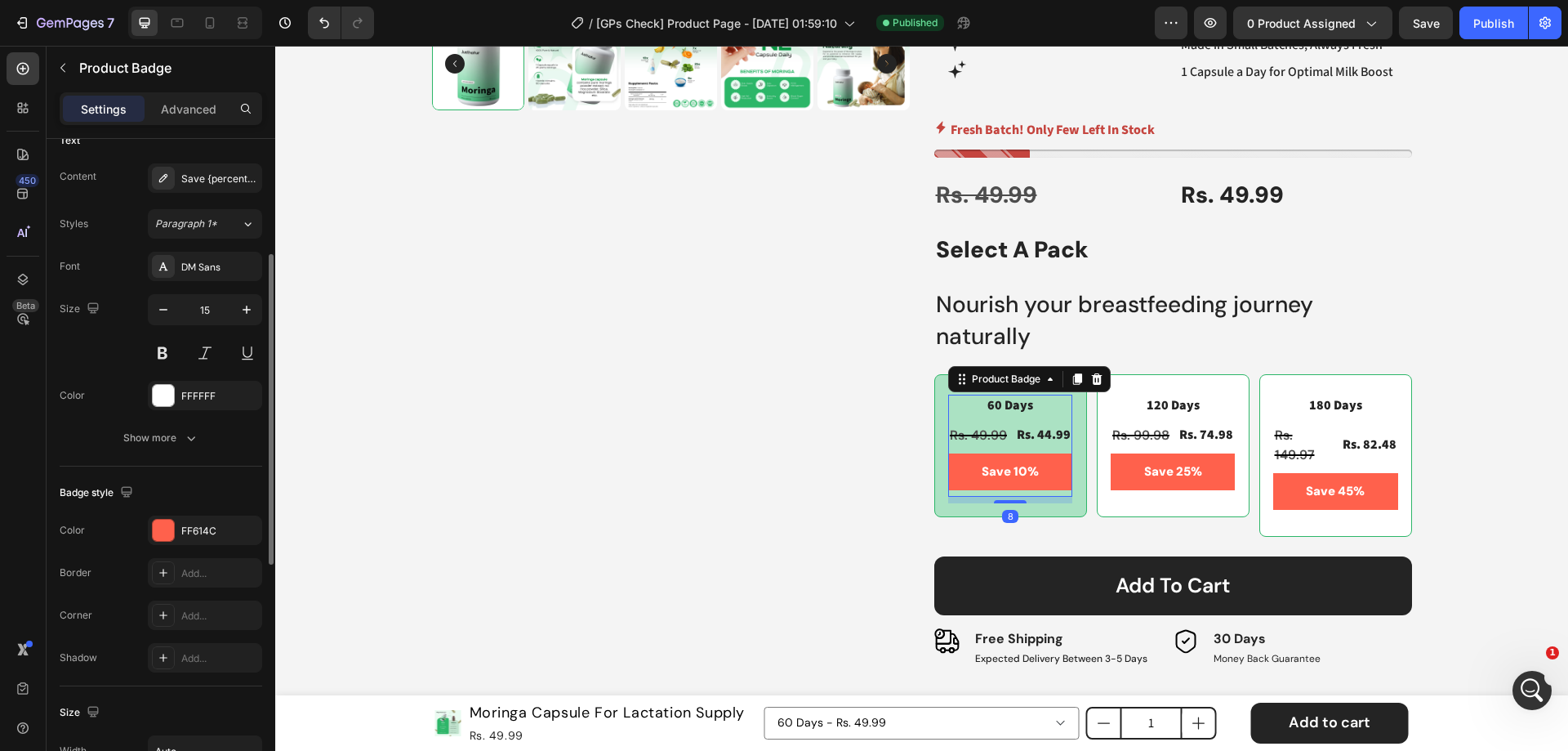
scroll to position [408, 0]
